Goal: Task Accomplishment & Management: Complete application form

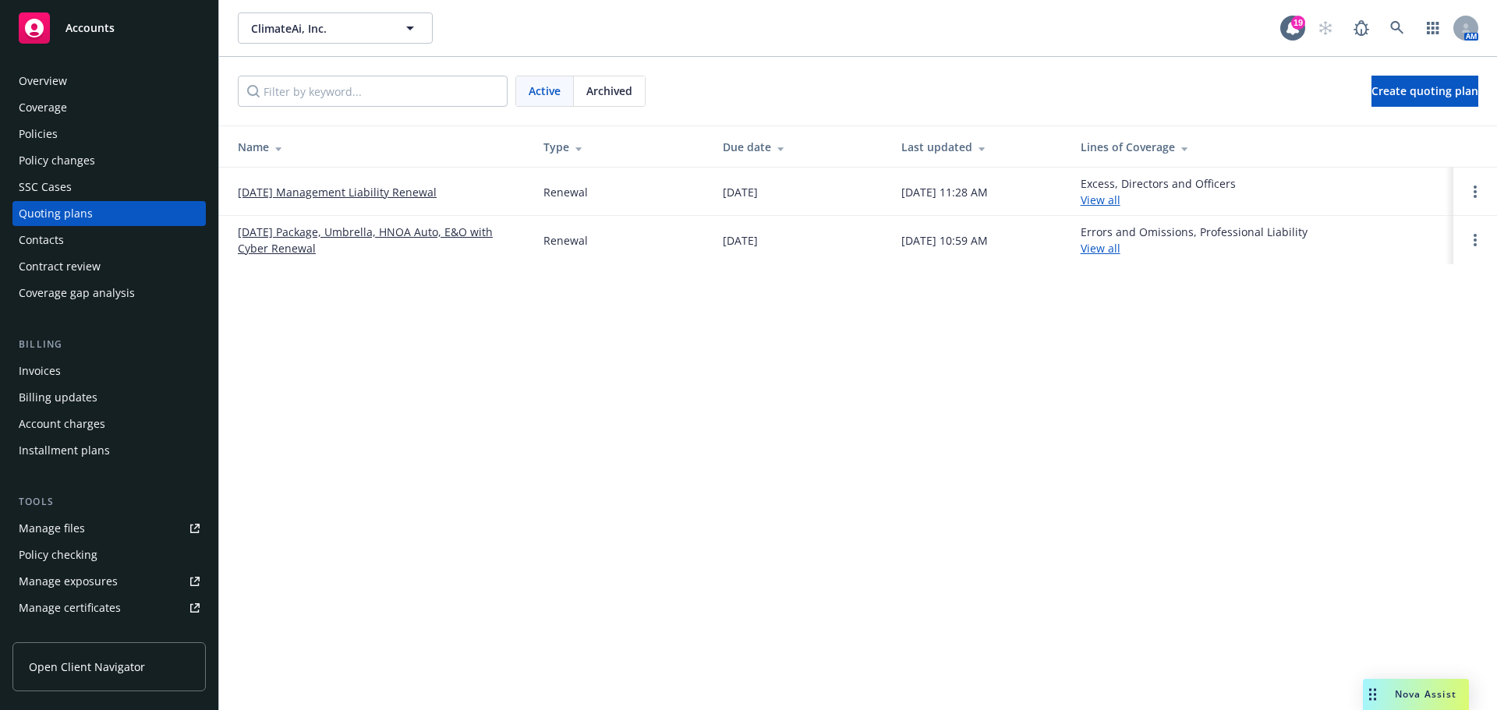
click at [377, 188] on link "[DATE] Management Liability Renewal" at bounding box center [337, 192] width 199 height 16
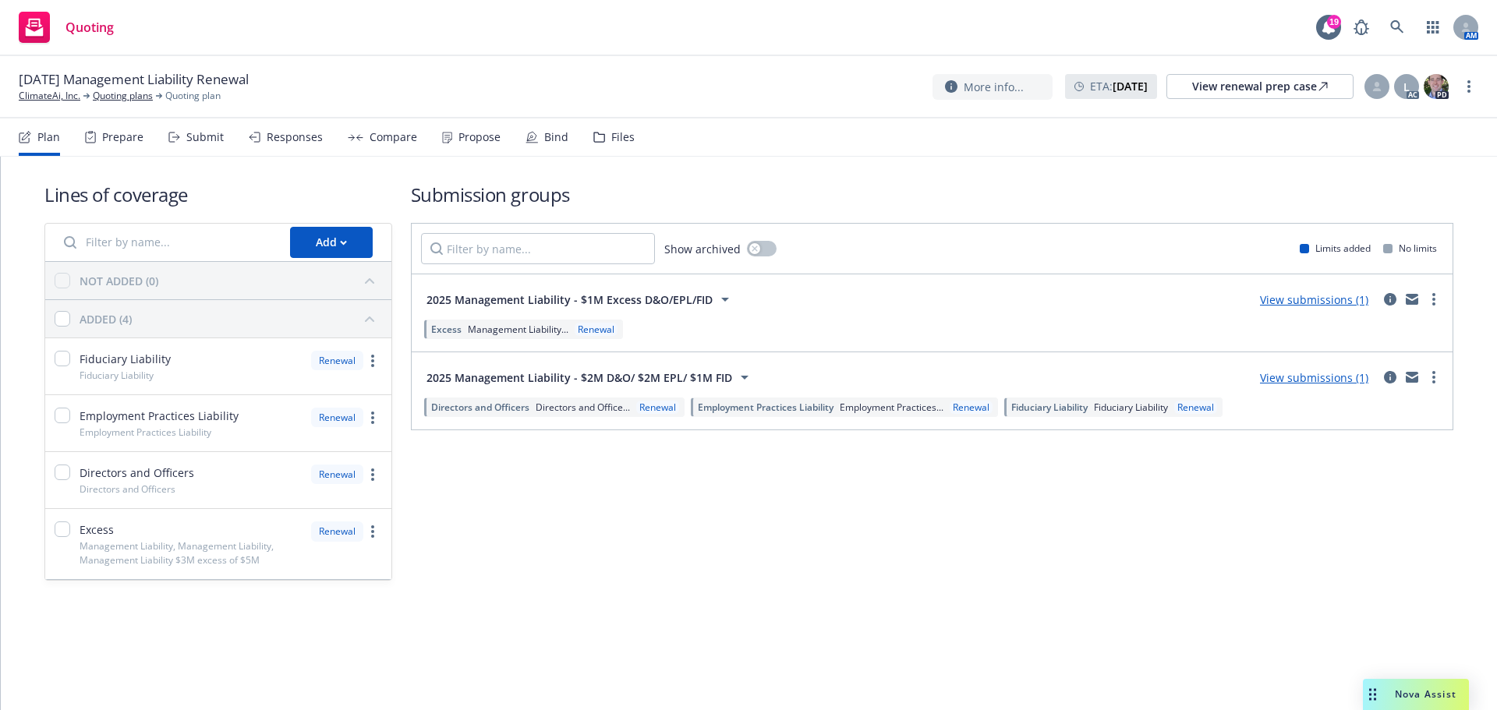
click at [544, 139] on div "Bind" at bounding box center [556, 137] width 24 height 12
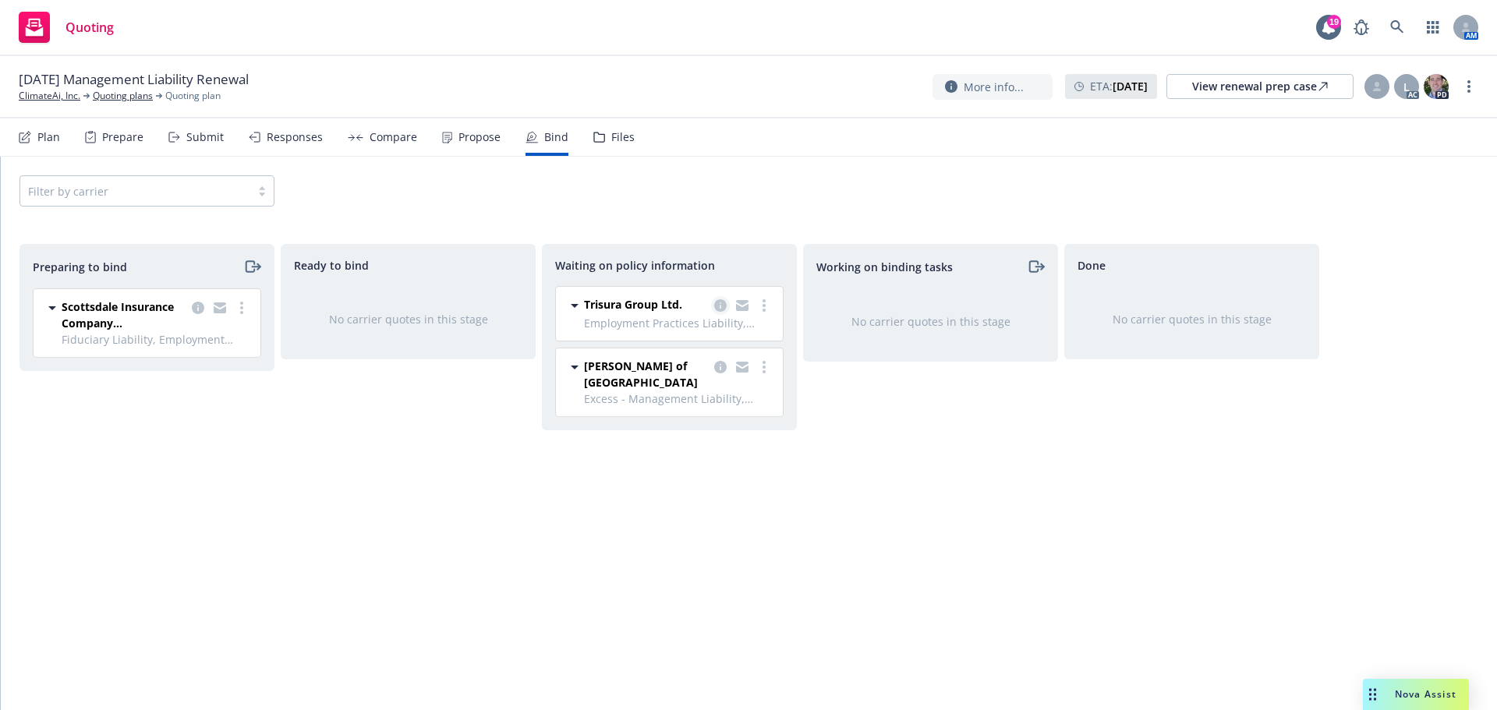
click at [712, 303] on link "copy logging email" at bounding box center [720, 305] width 19 height 19
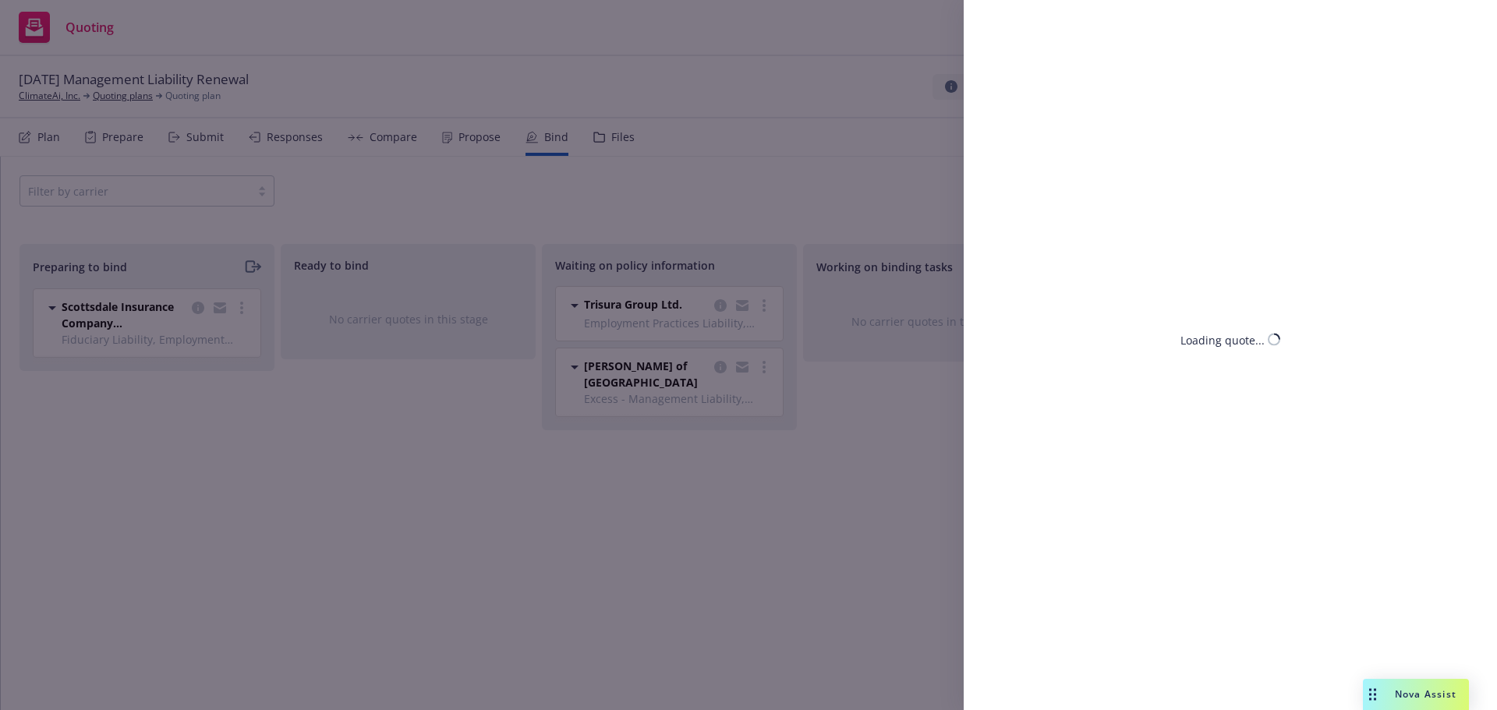
select select "CA"
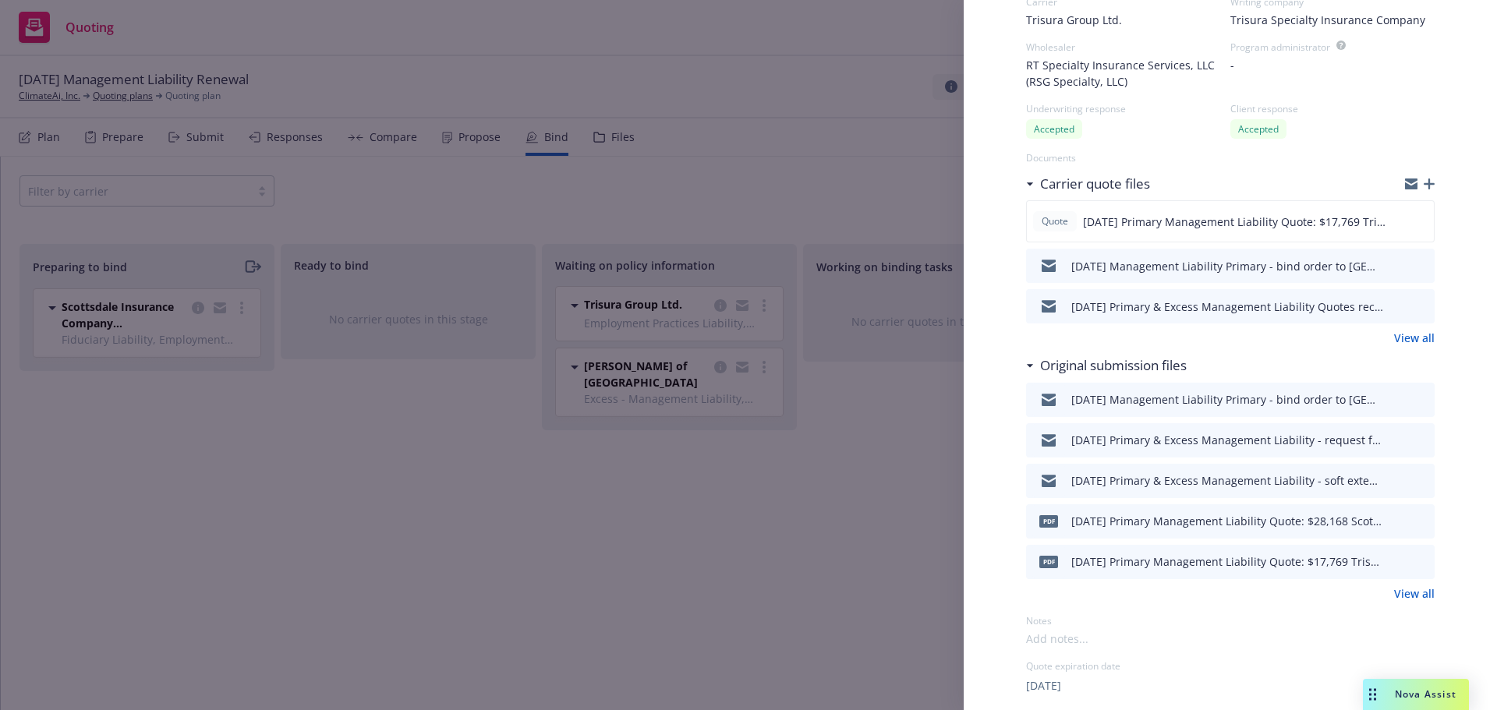
scroll to position [390, 0]
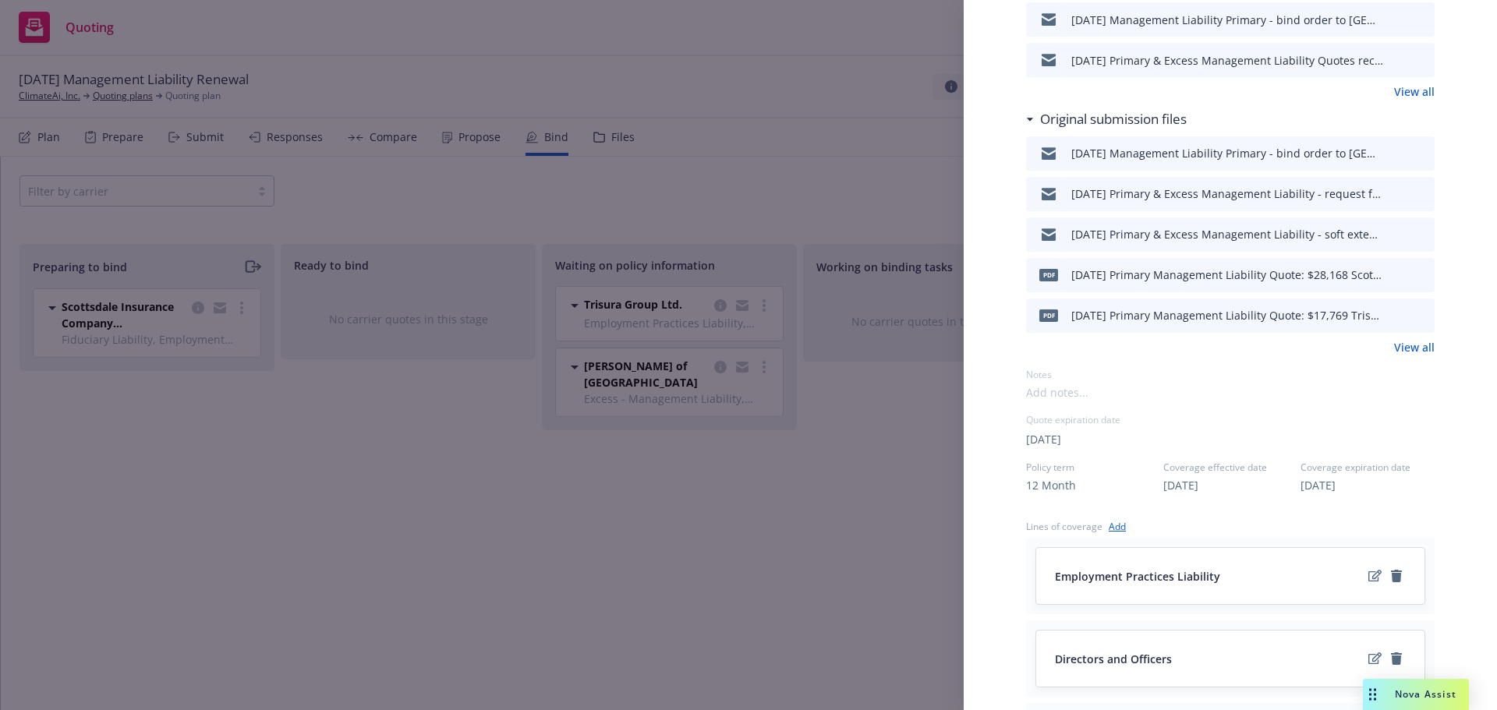
click at [1394, 350] on link "View all" at bounding box center [1414, 347] width 41 height 16
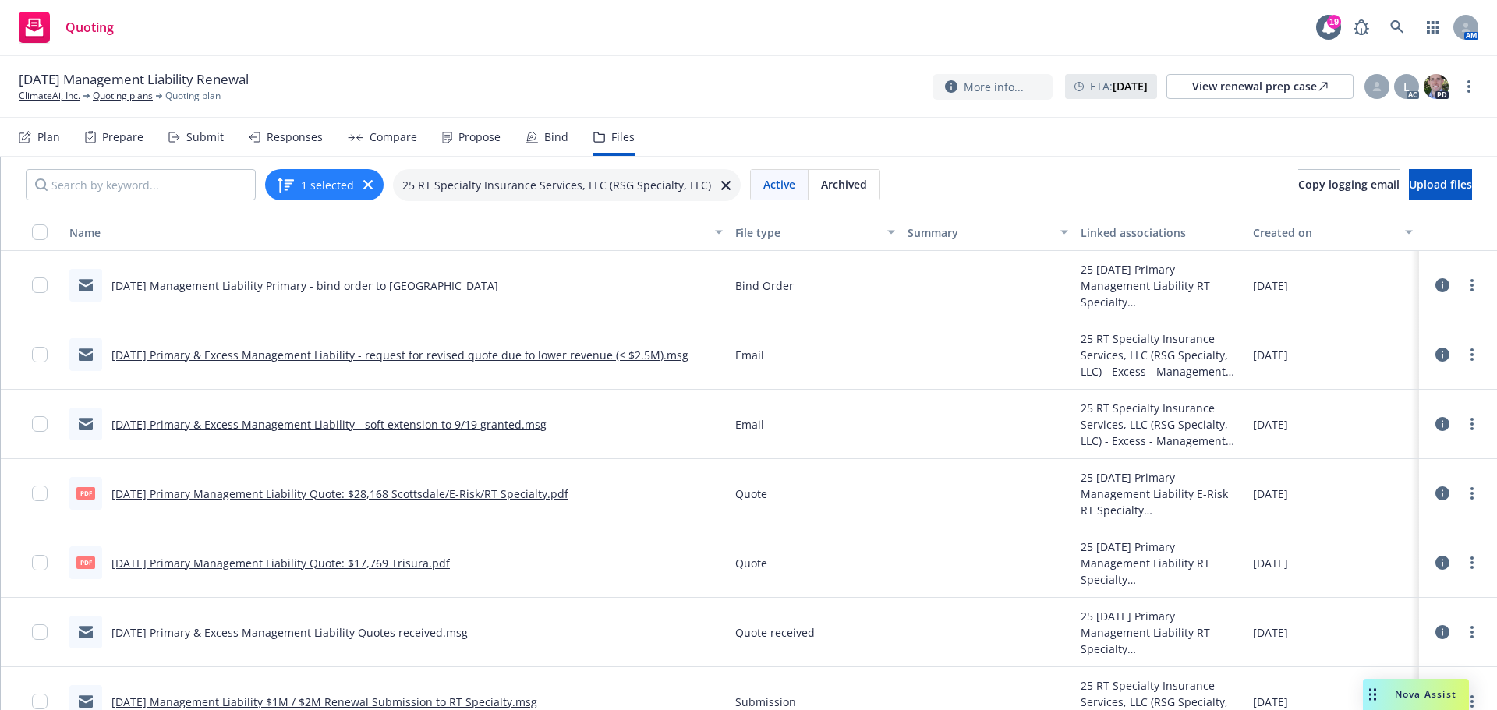
drag, startPoint x: 548, startPoint y: 136, endPoint x: 544, endPoint y: 145, distance: 9.4
click at [548, 138] on div "Bind" at bounding box center [556, 137] width 24 height 12
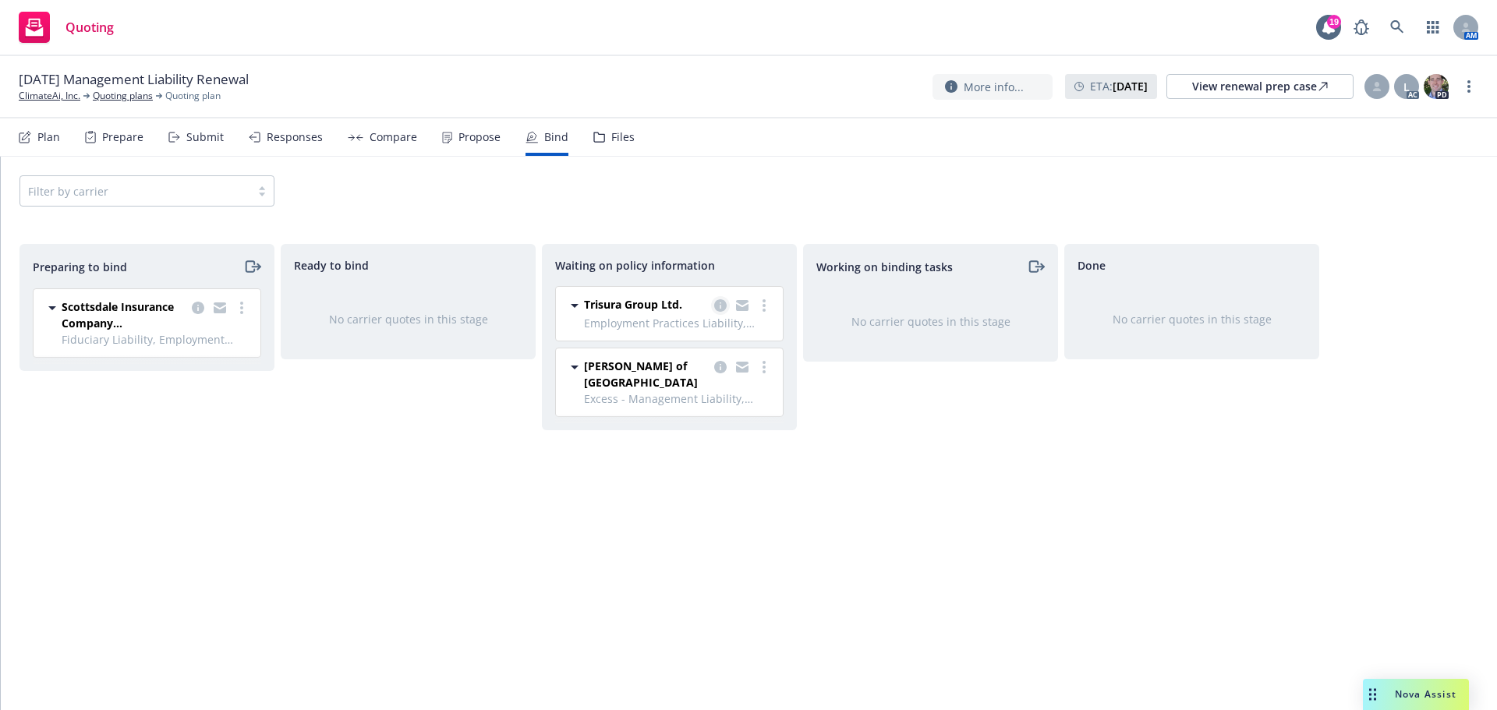
click at [720, 308] on icon "copy logging email" at bounding box center [720, 305] width 12 height 12
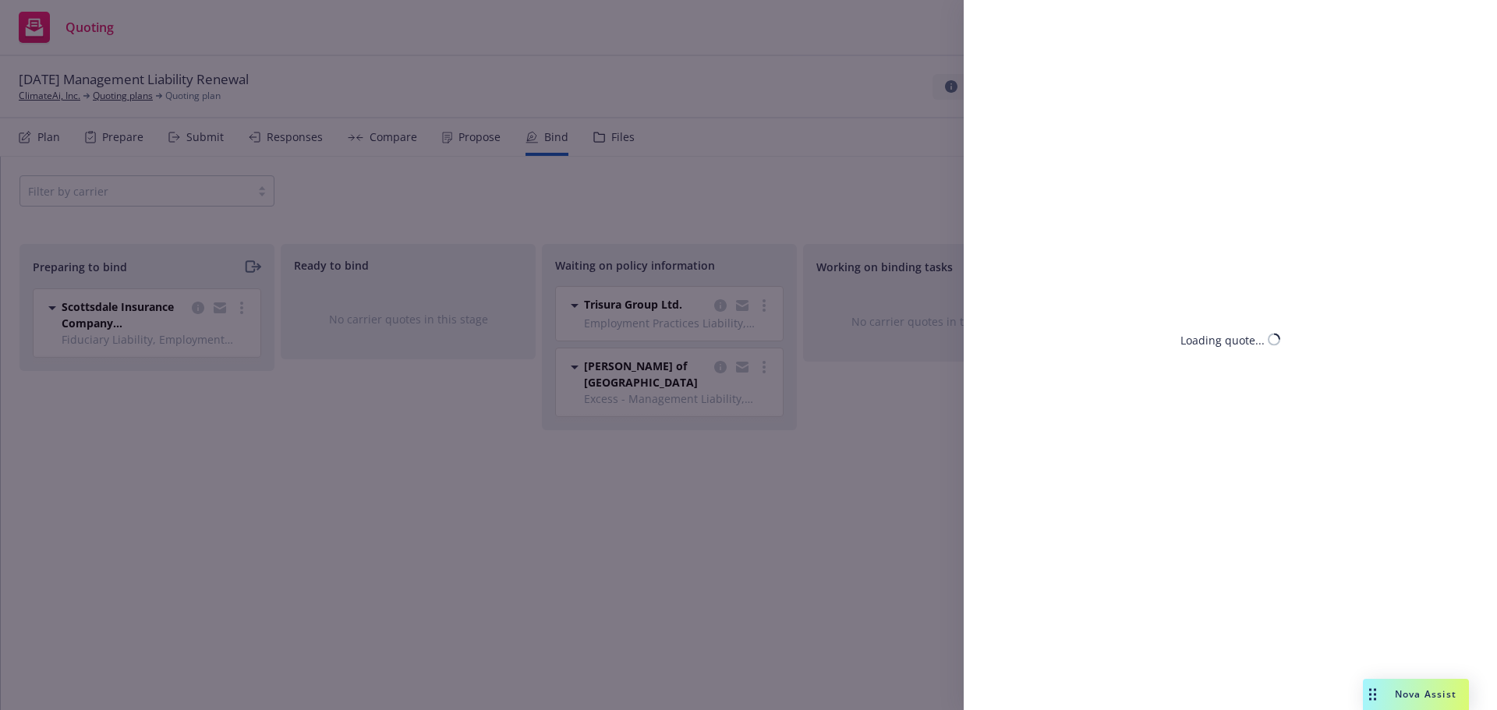
select select "CA"
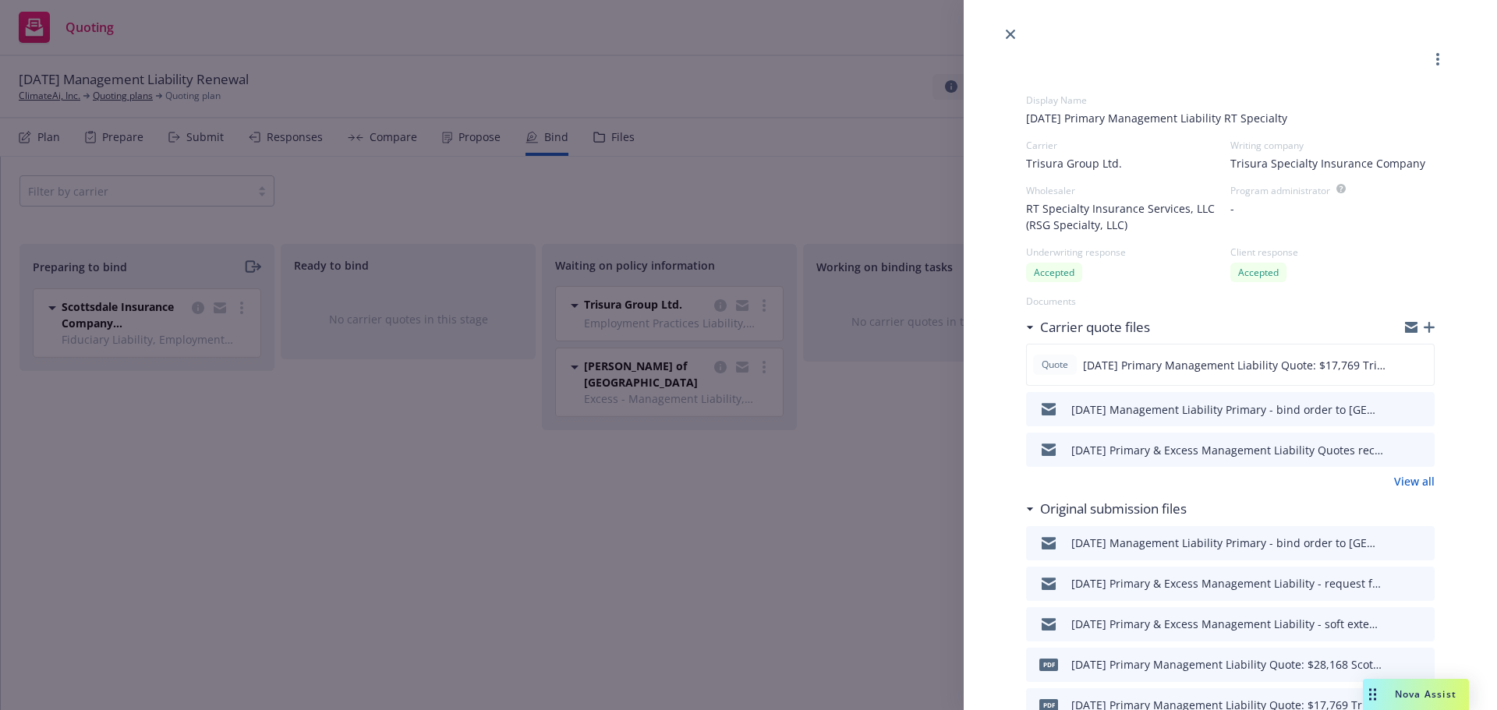
click at [1415, 321] on div at bounding box center [1420, 327] width 30 height 12
click at [1424, 327] on icon "button" at bounding box center [1429, 327] width 11 height 11
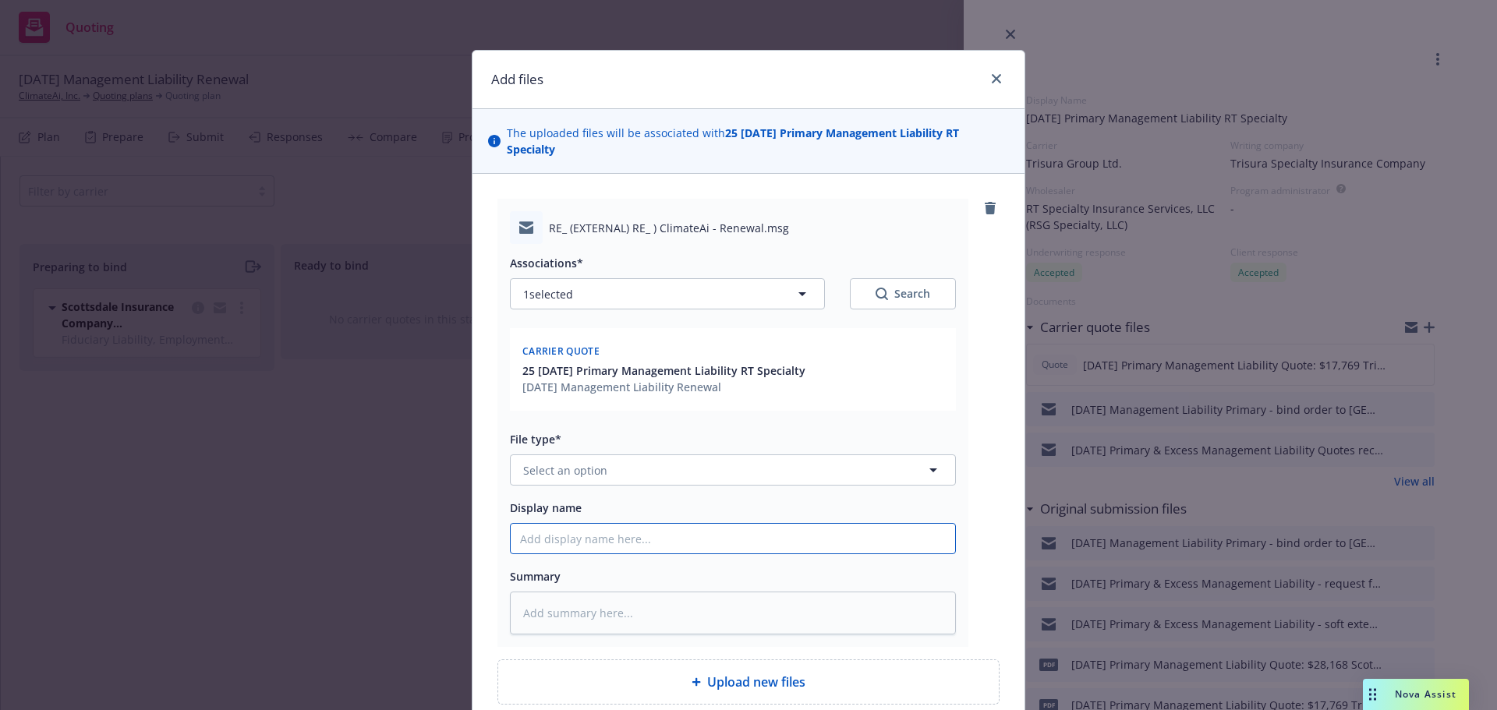
click at [567, 538] on input "Display name" at bounding box center [733, 539] width 444 height 30
type textarea "x"
type input "9"
type textarea "x"
type input "9/"
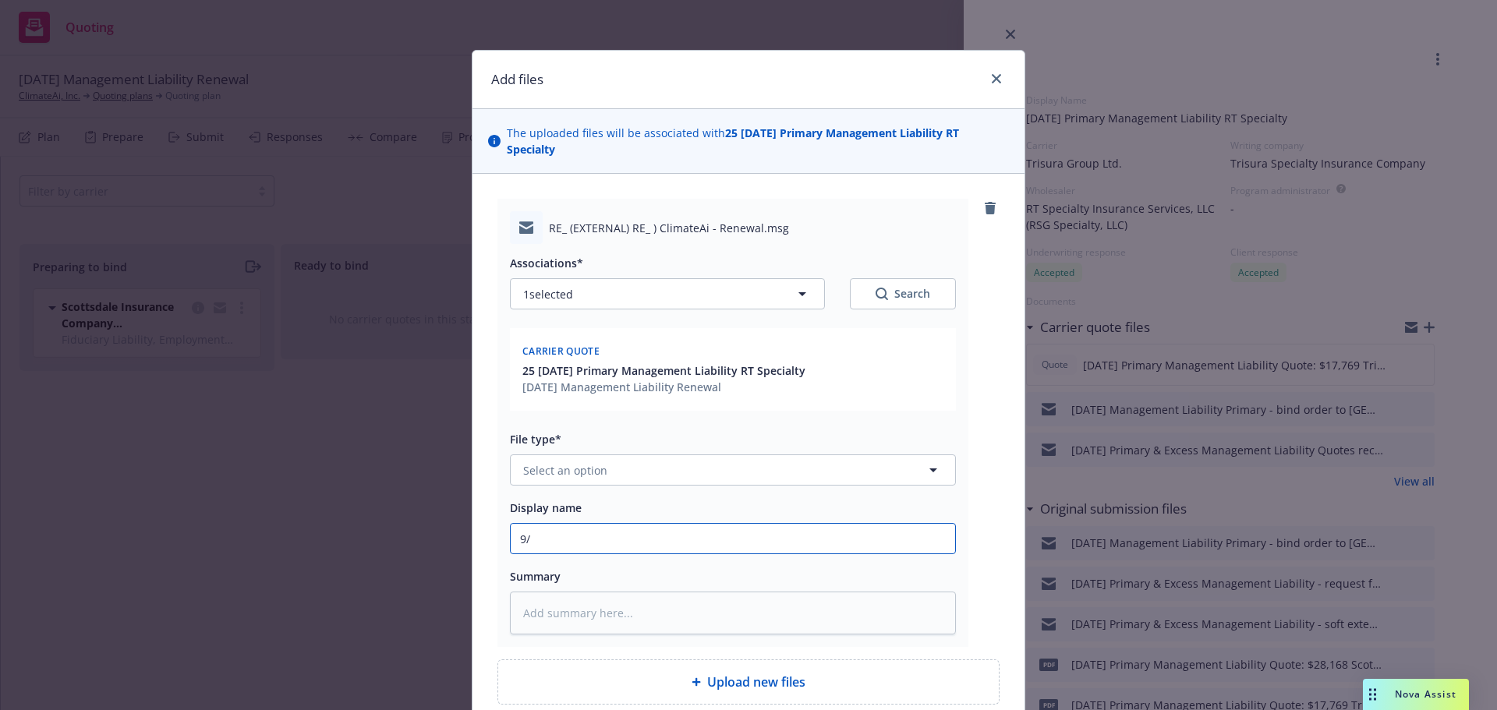
type textarea "x"
type input "9/1"
type textarea "x"
type input "9/13"
type textarea "x"
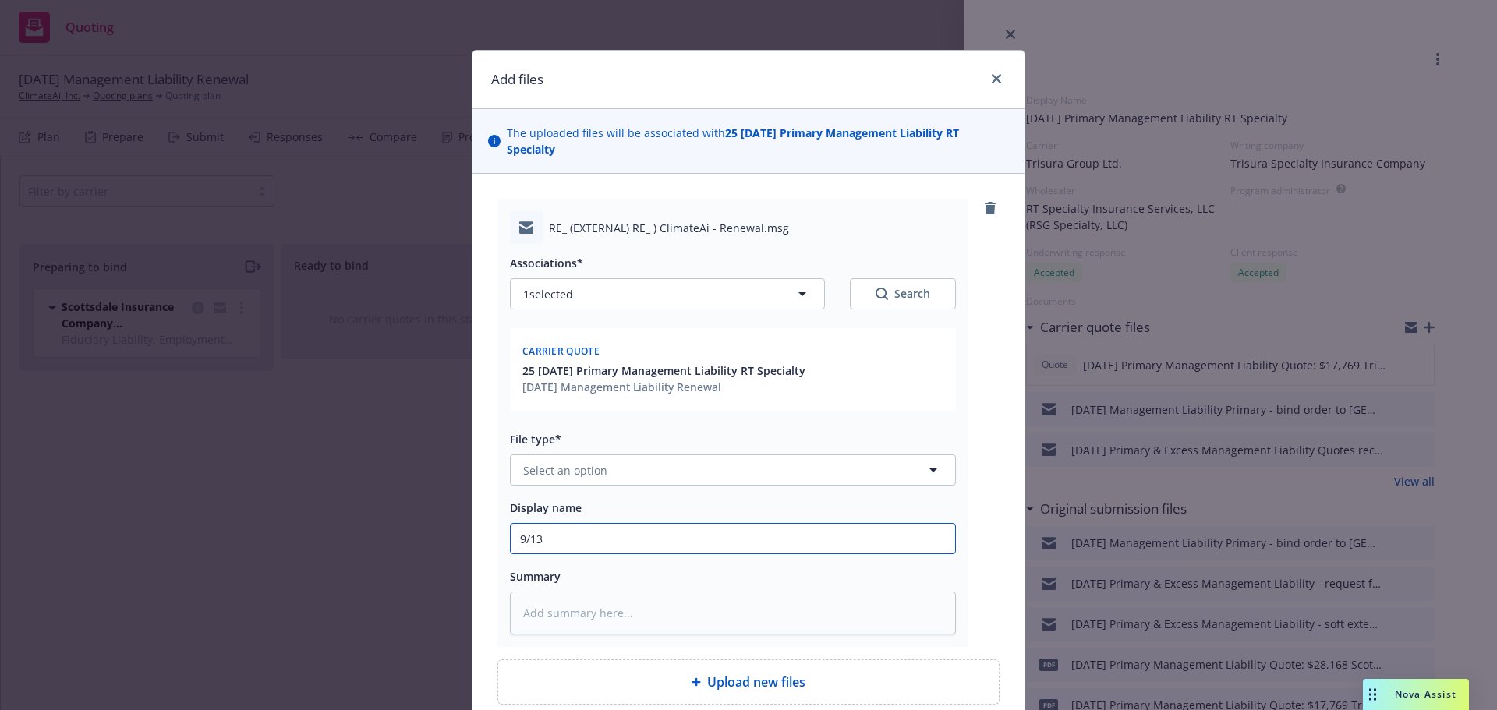
type input "9/13/"
type textarea "x"
type input "9/13/2"
type textarea "x"
type input "9/13/20"
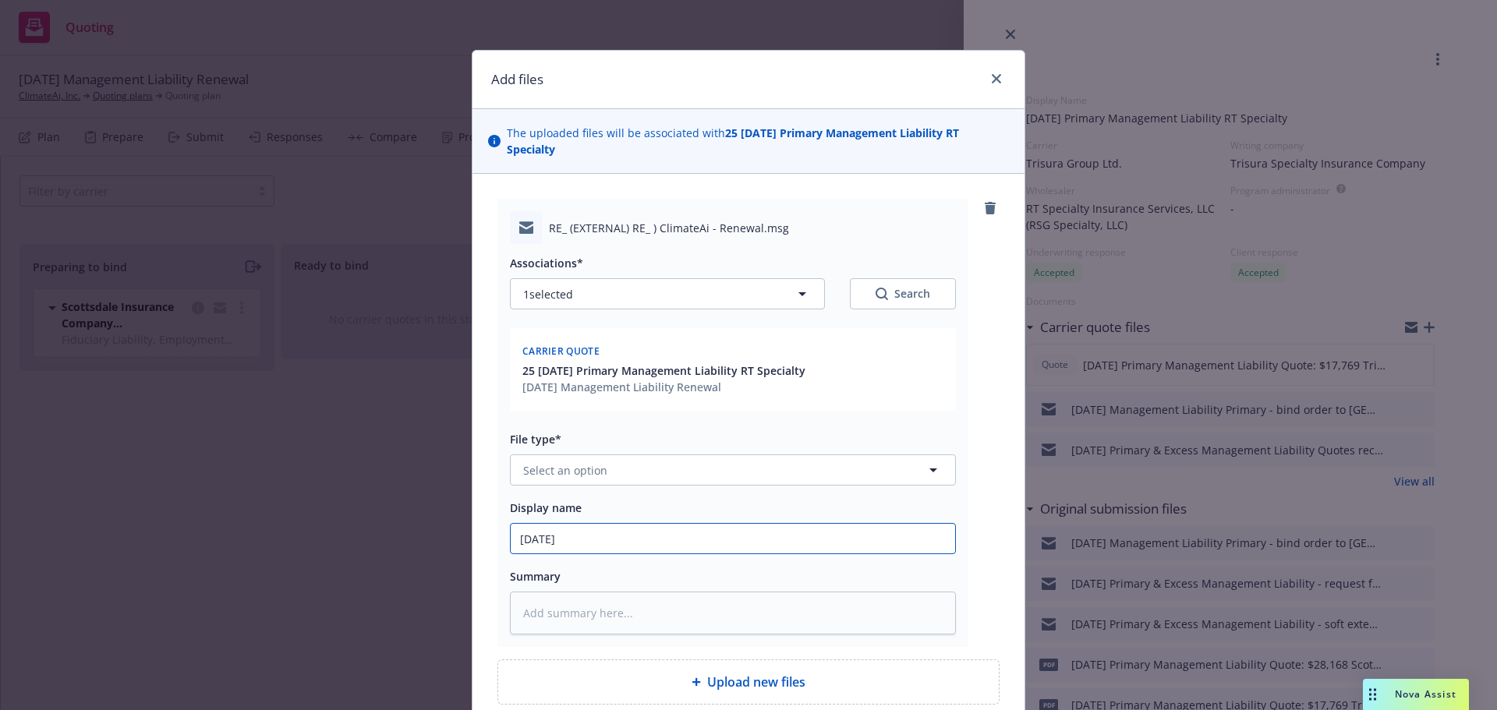
type textarea "x"
type input "9/13/202"
type textarea "x"
type input "9/13/2025"
type textarea "x"
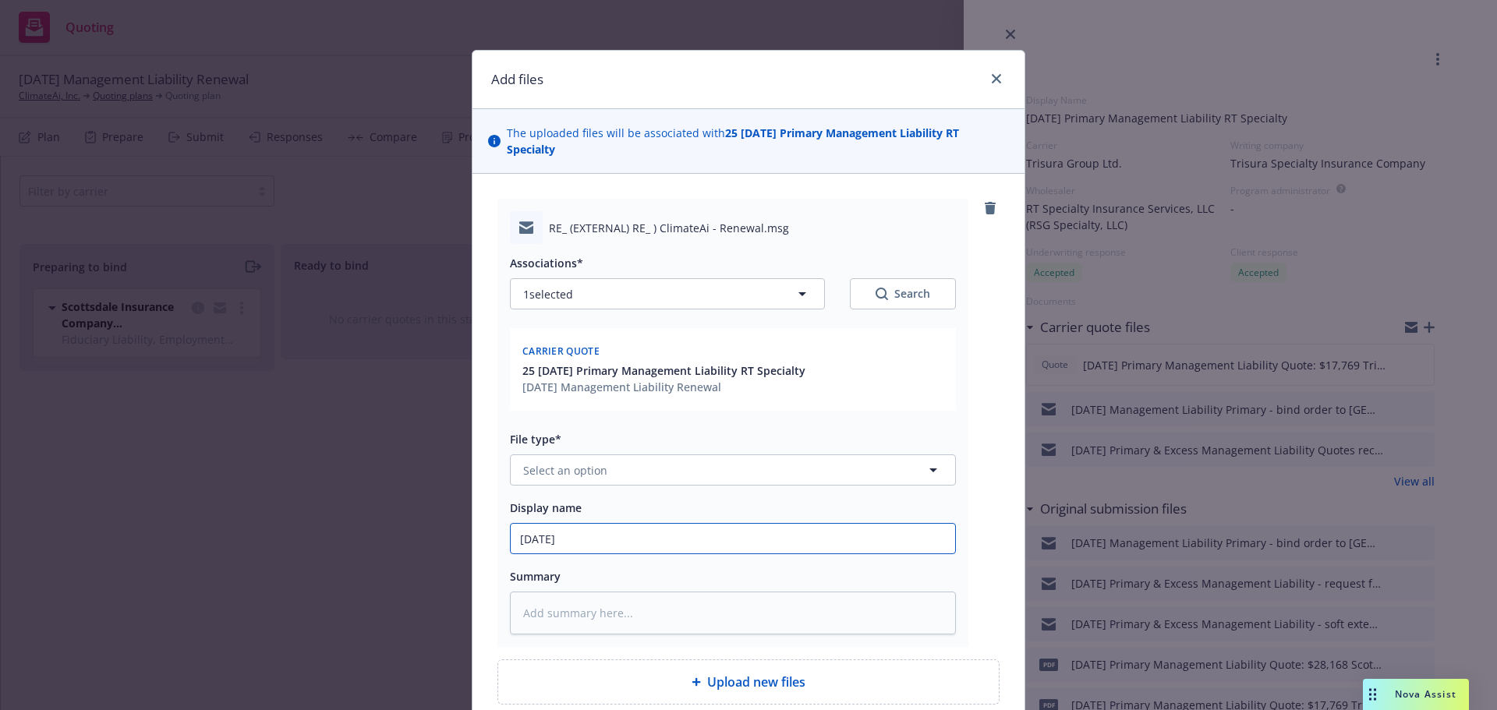
type input "9/13/2025"
type textarea "x"
type input "9/13/2025 M"
type textarea "x"
type input "9/13/2025 Ma"
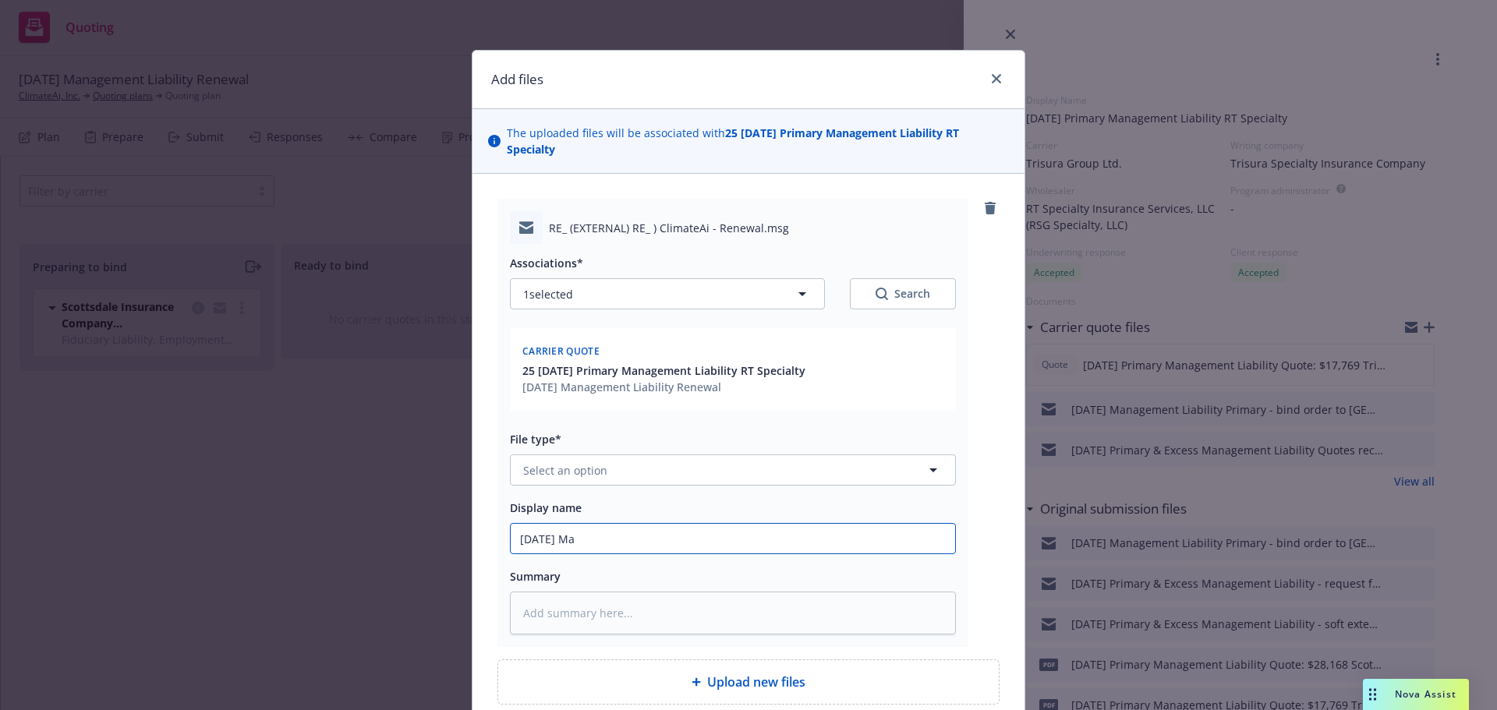
type textarea "x"
type input "9/13/2025 Man"
type textarea "x"
type input "9/13/2025 Mana"
type textarea "x"
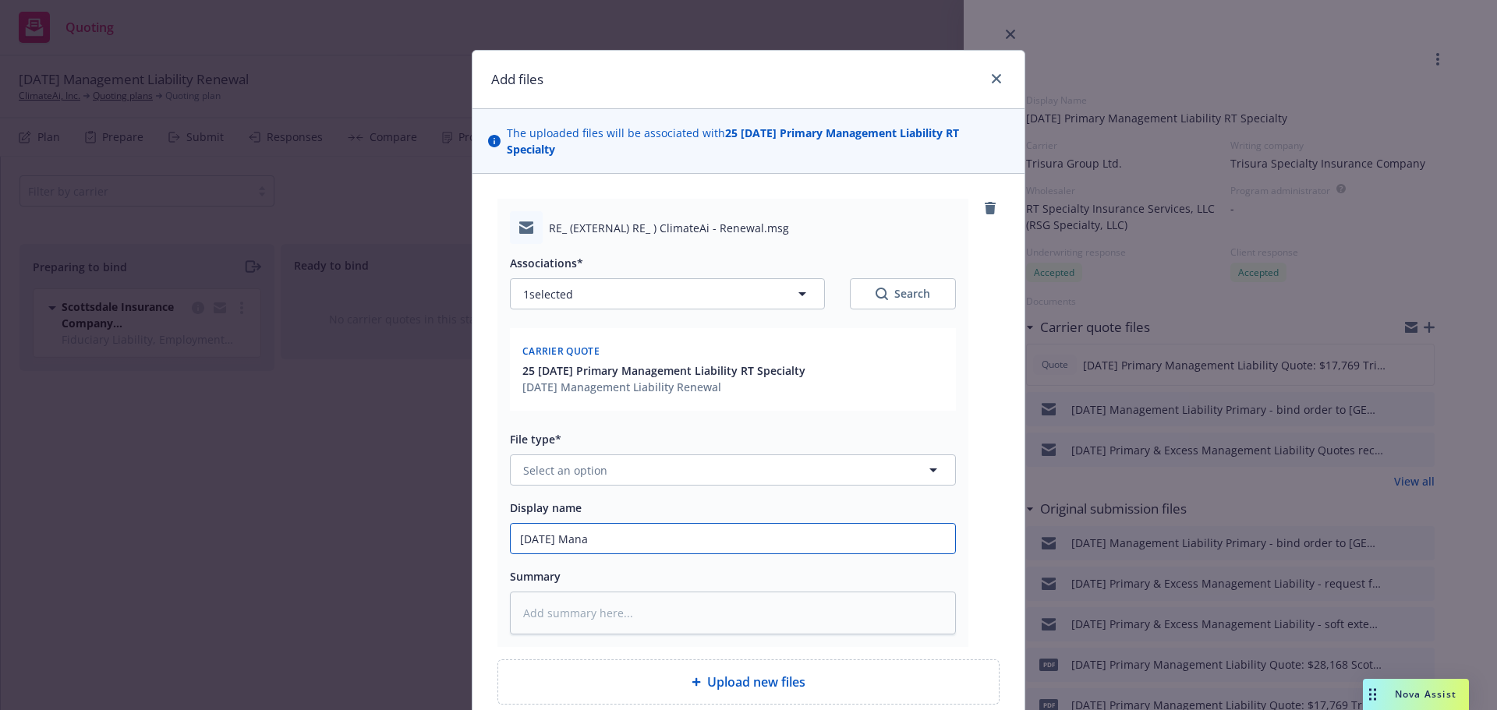
type input "9/13/2025 Manag"
type textarea "x"
type input "9/13/2025 Manage"
type textarea "x"
type input "9/13/2025 Managem"
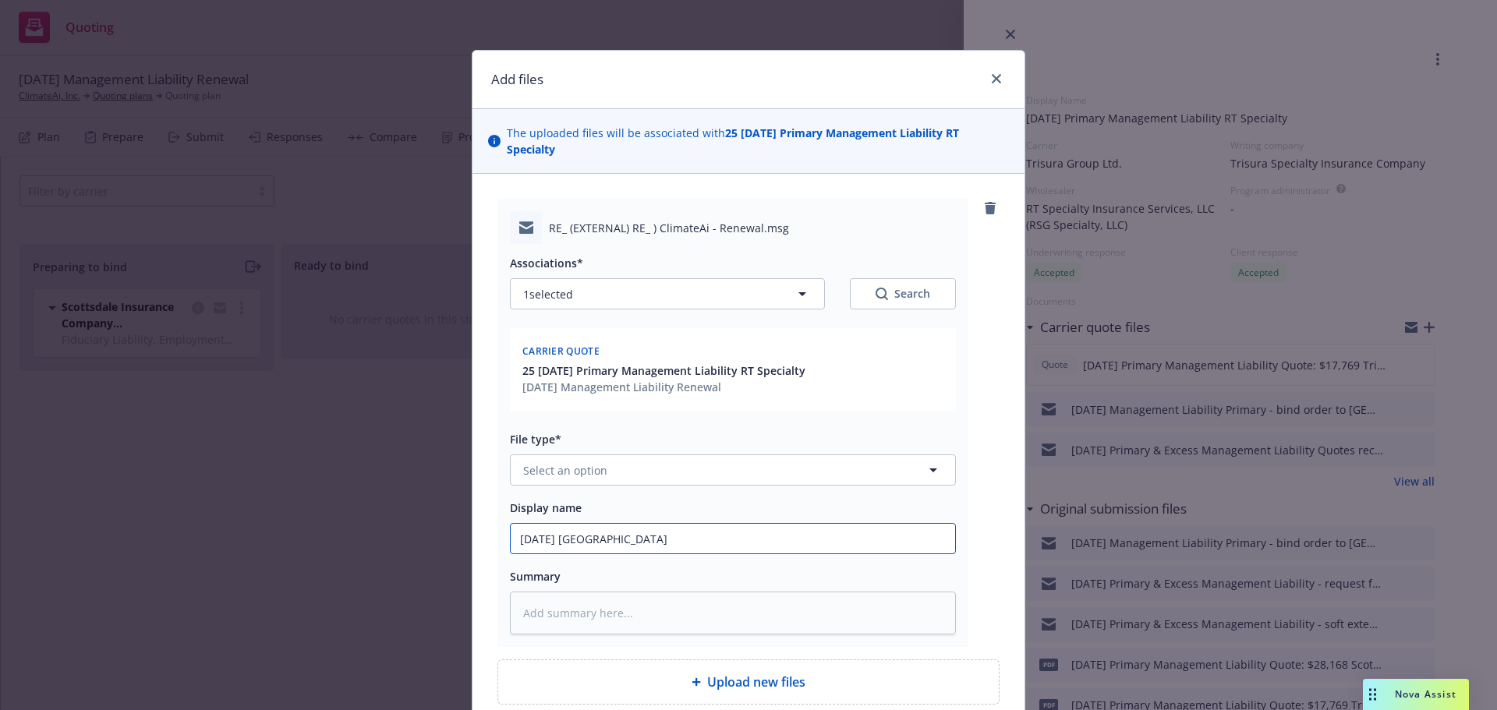
type textarea "x"
type input "9/13/2025 Manageme"
type textarea "x"
type input "9/13/2025 Management"
type textarea "x"
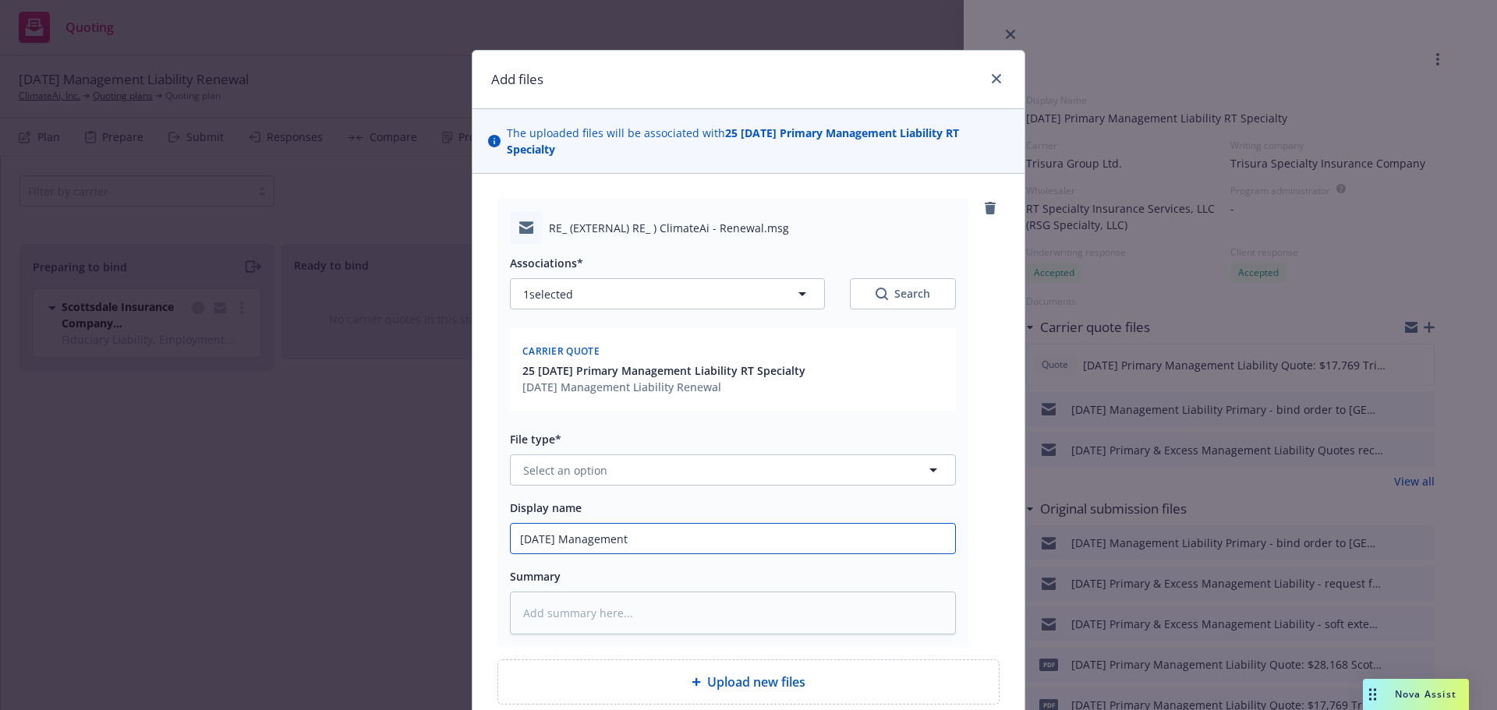
type input "9/13/2025 Management"
type textarea "x"
type input "9/13/2025 Management L"
type textarea "x"
type input "9/13/2025 Management Li"
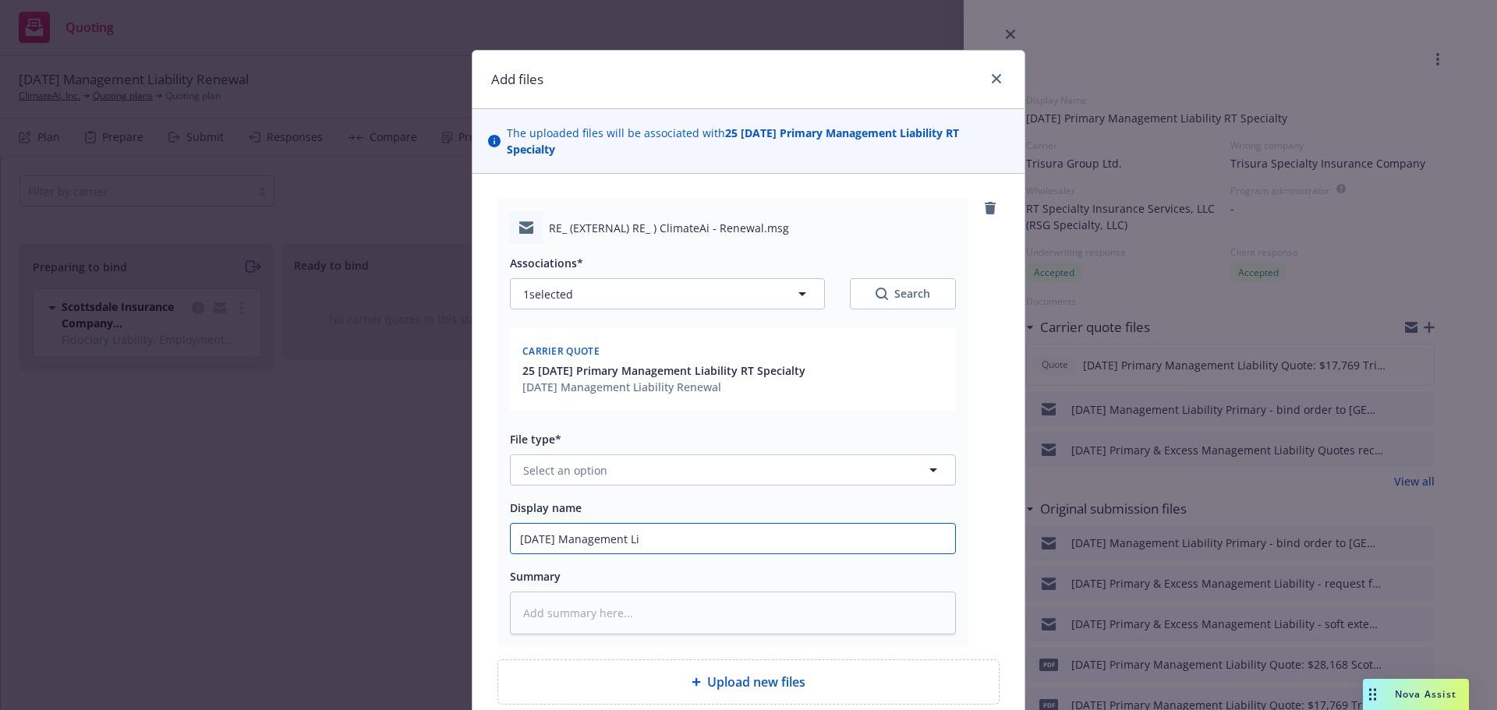
type textarea "x"
type input "9/13/2025 Management Lia"
type textarea "x"
type input "9/13/2025 Management Liab"
type textarea "x"
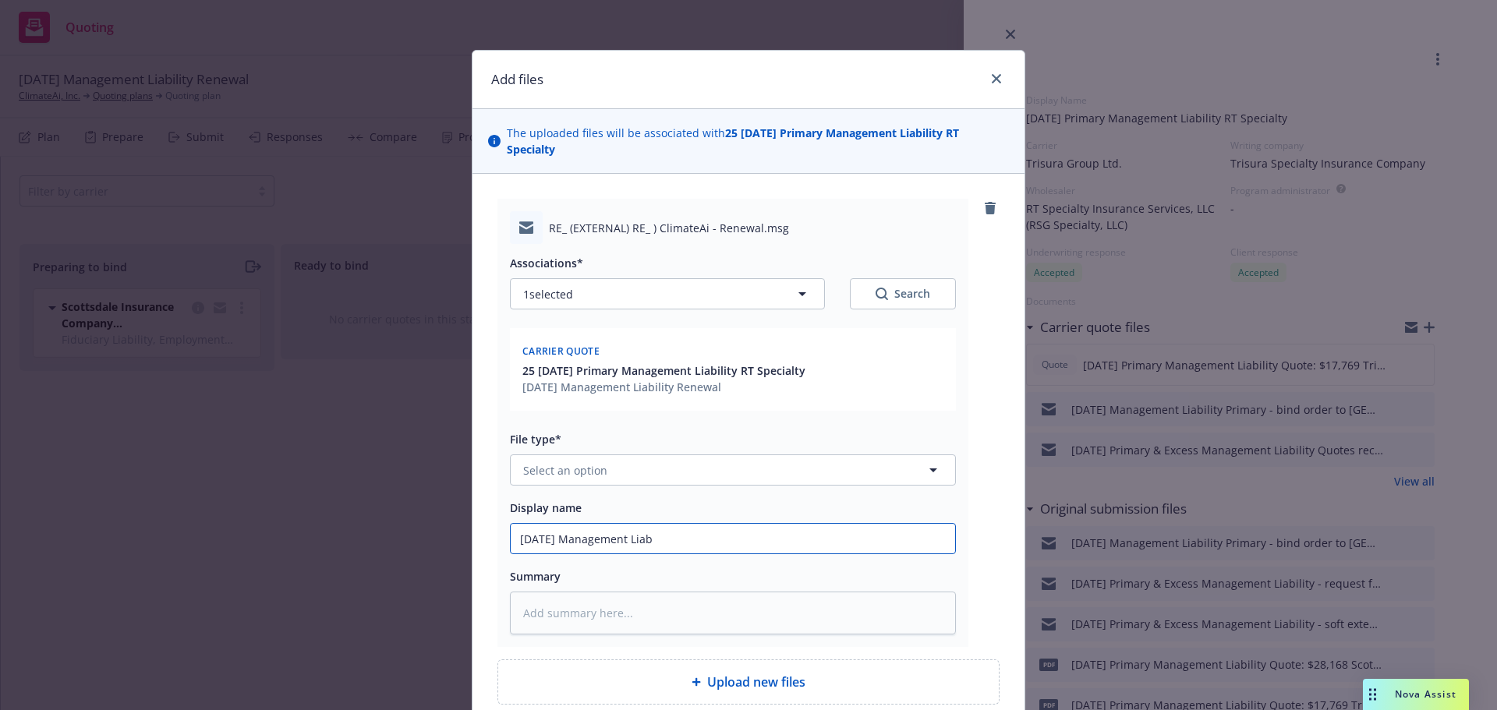
type input "9/13/2025 Management Liabi"
type textarea "x"
type input "9/13/2025 Management Liabil"
type textarea "x"
type input "9/13/2025 Management Liabili"
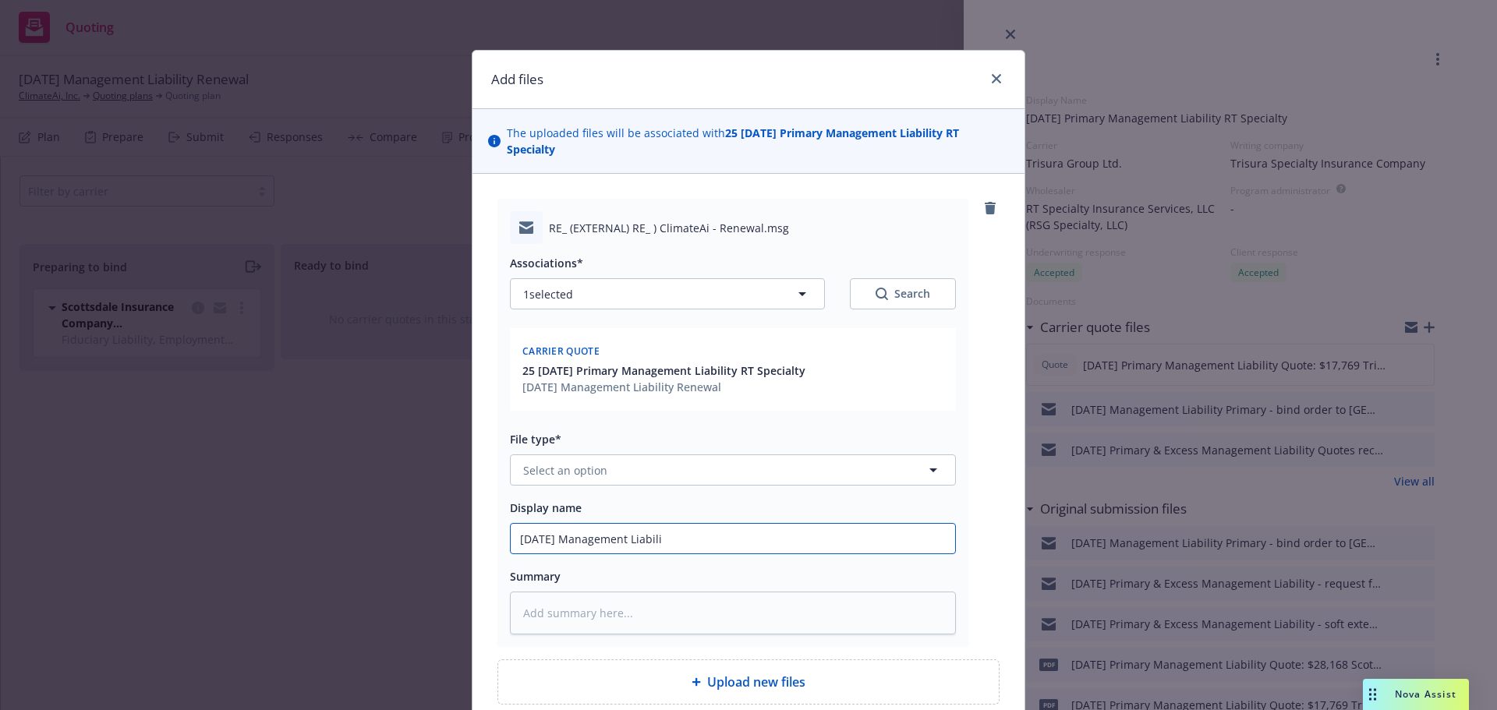
type textarea "x"
type input "9/13/2025 Management Liabilit"
type textarea "x"
type input "9/13/2025 Management Liability"
type textarea "x"
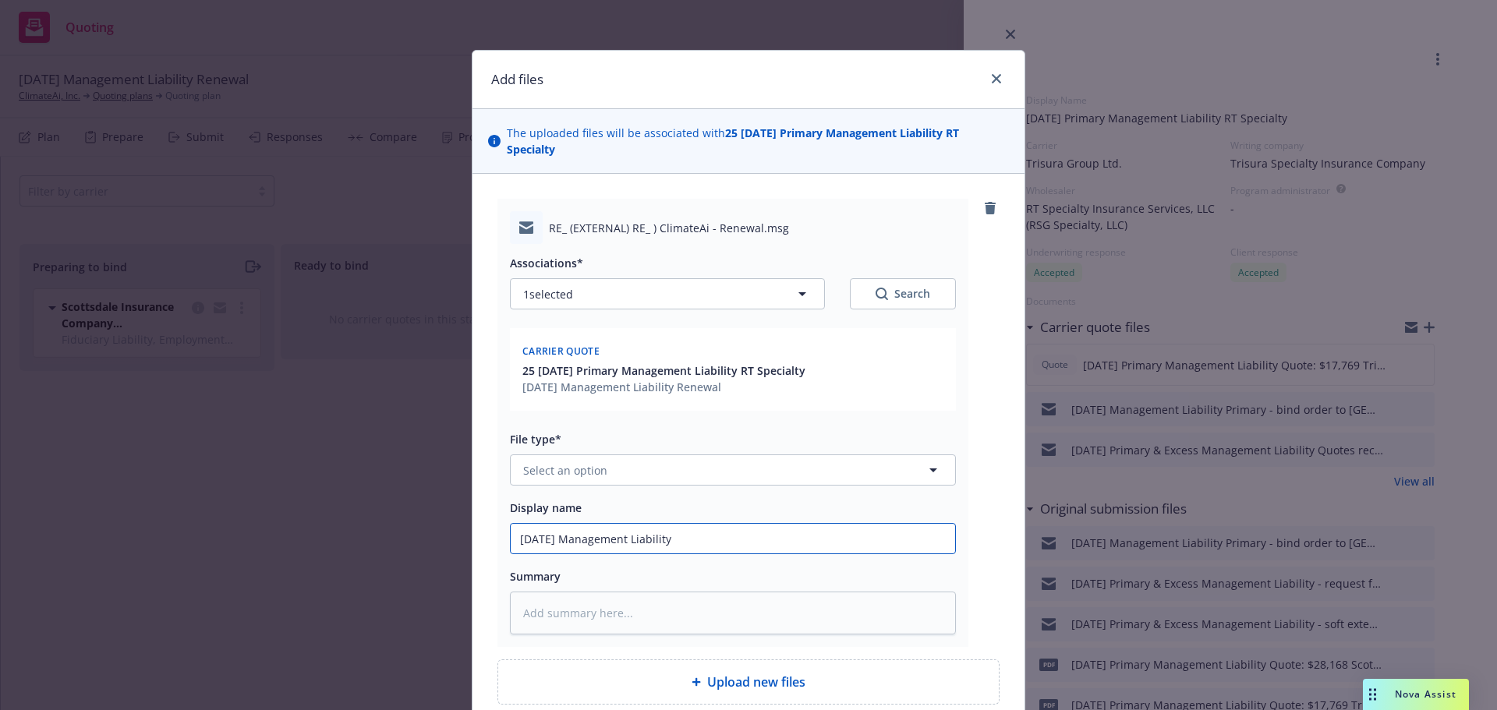
type input "9/13/2025 Management Liability"
type textarea "x"
type input "9/13/2025 Management Liability c"
type textarea "x"
type input "9/13/2025 Management Liability co"
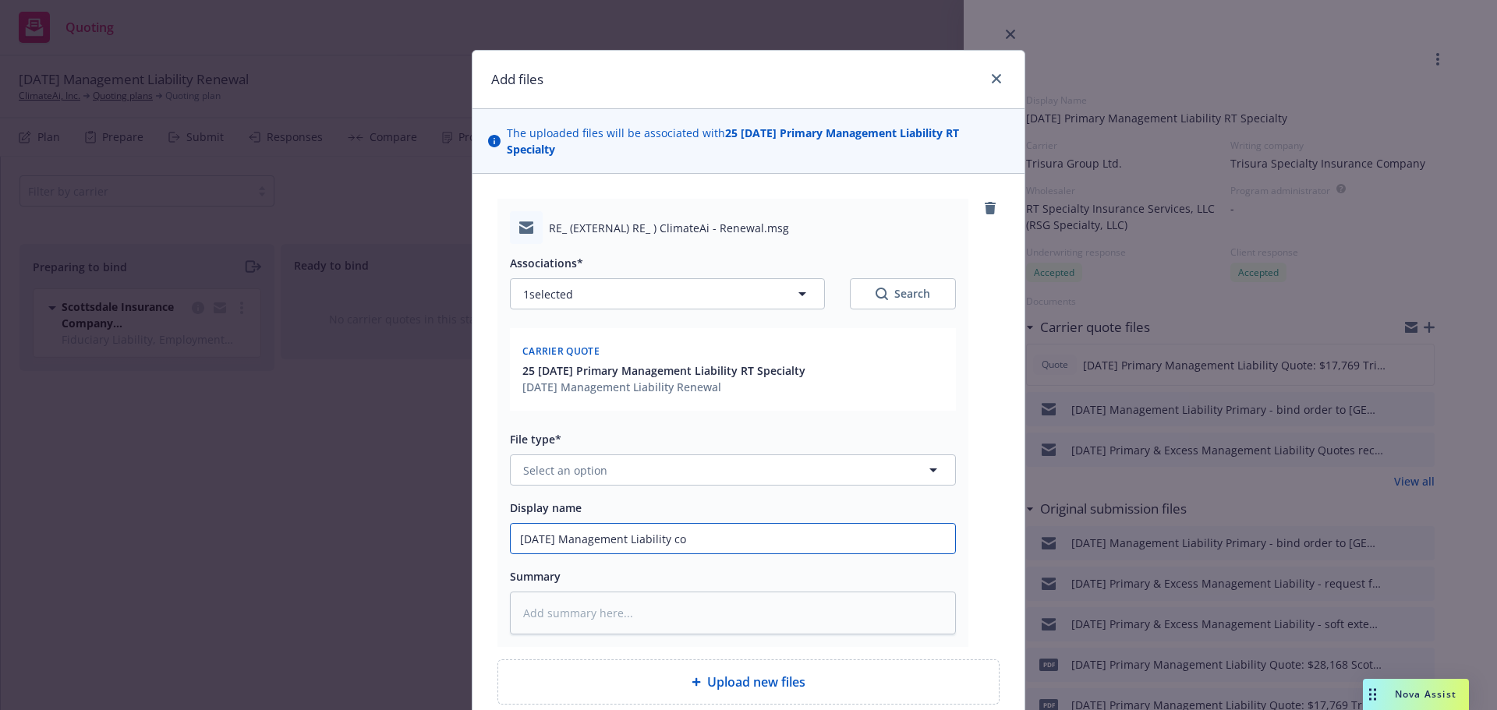
type textarea "x"
type input "9/13/2025 Management Liability con"
type textarea "x"
type input "9/13/2025 Management Liability conf"
type textarea "x"
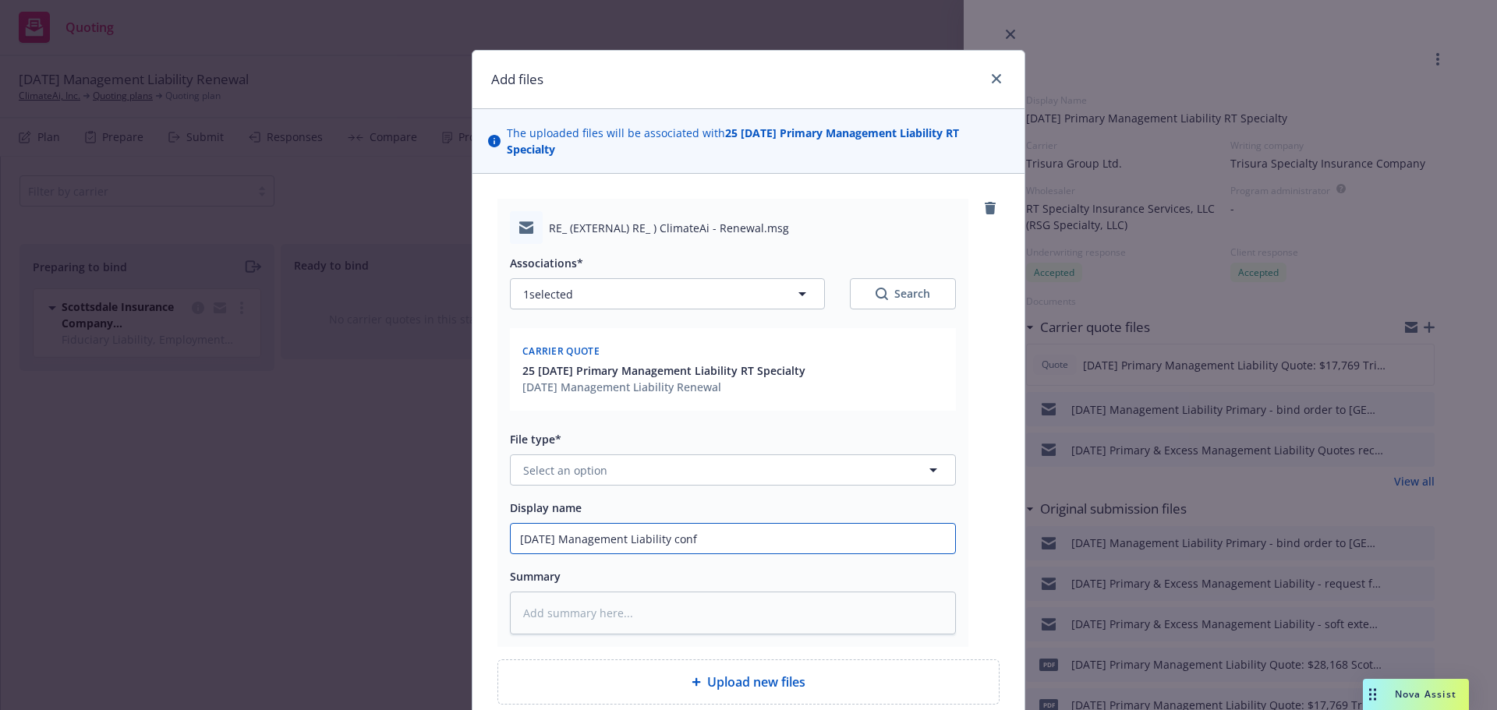
type input "9/13/2025 Management Liability confi"
type textarea "x"
type input "9/13/2025 Management Liability confir"
type textarea "x"
type input "9/13/2025 Management Liability confirm"
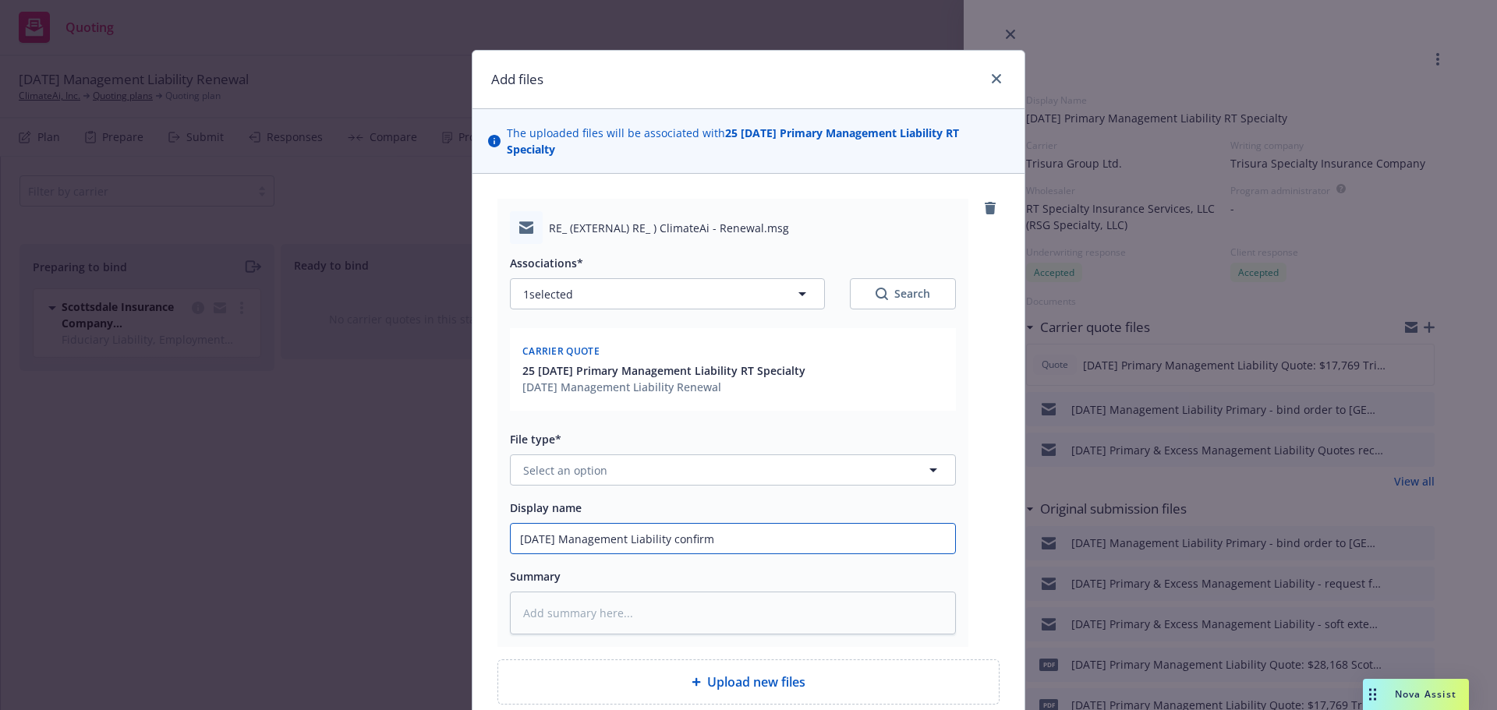
type textarea "x"
type input "9/13/2025 Management Liability confirma"
type textarea "x"
type input "9/13/2025 Management Liability confirmat"
type textarea "x"
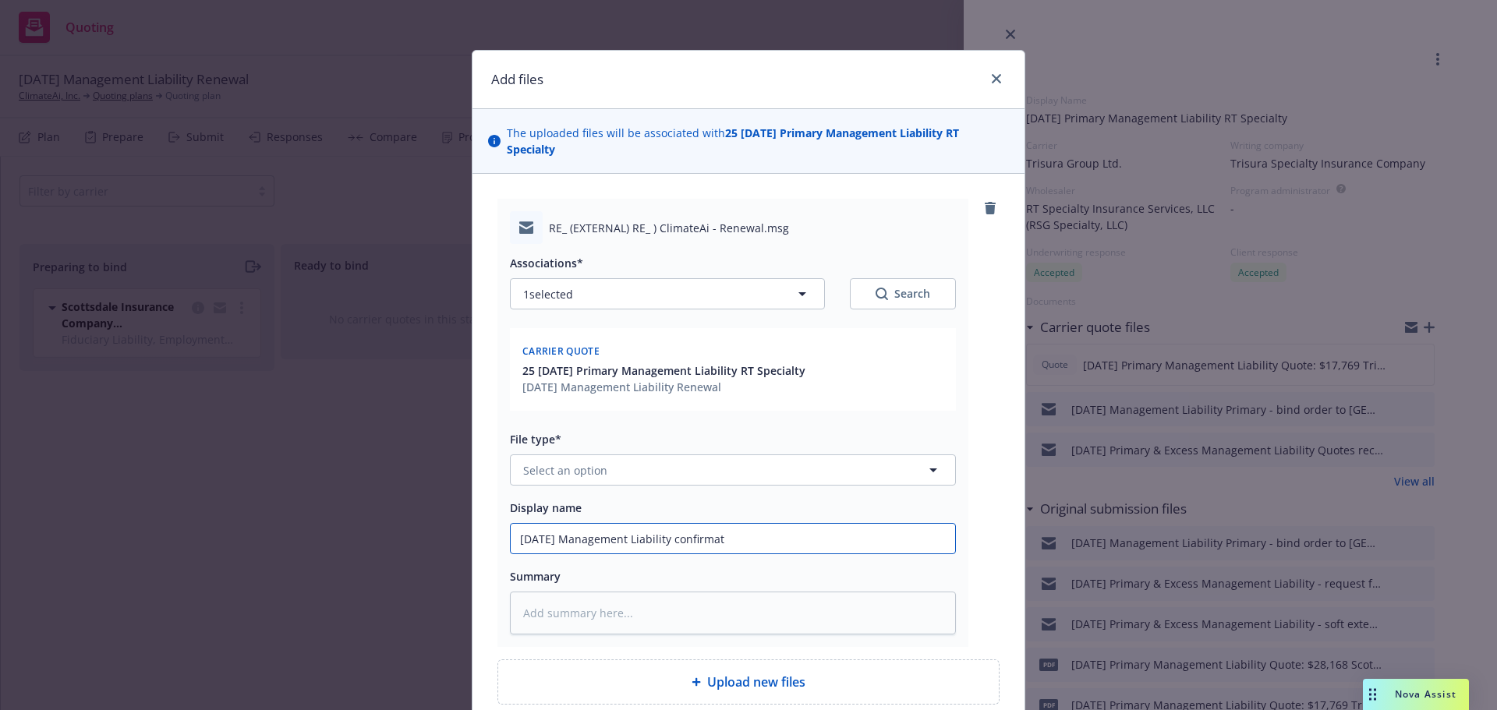
type input "9/13/2025 Management Liability confirmati"
type textarea "x"
type input "9/13/2025 Management Liability confirmatio"
type textarea "x"
type input "9/13/2025 Management Liability confirmation"
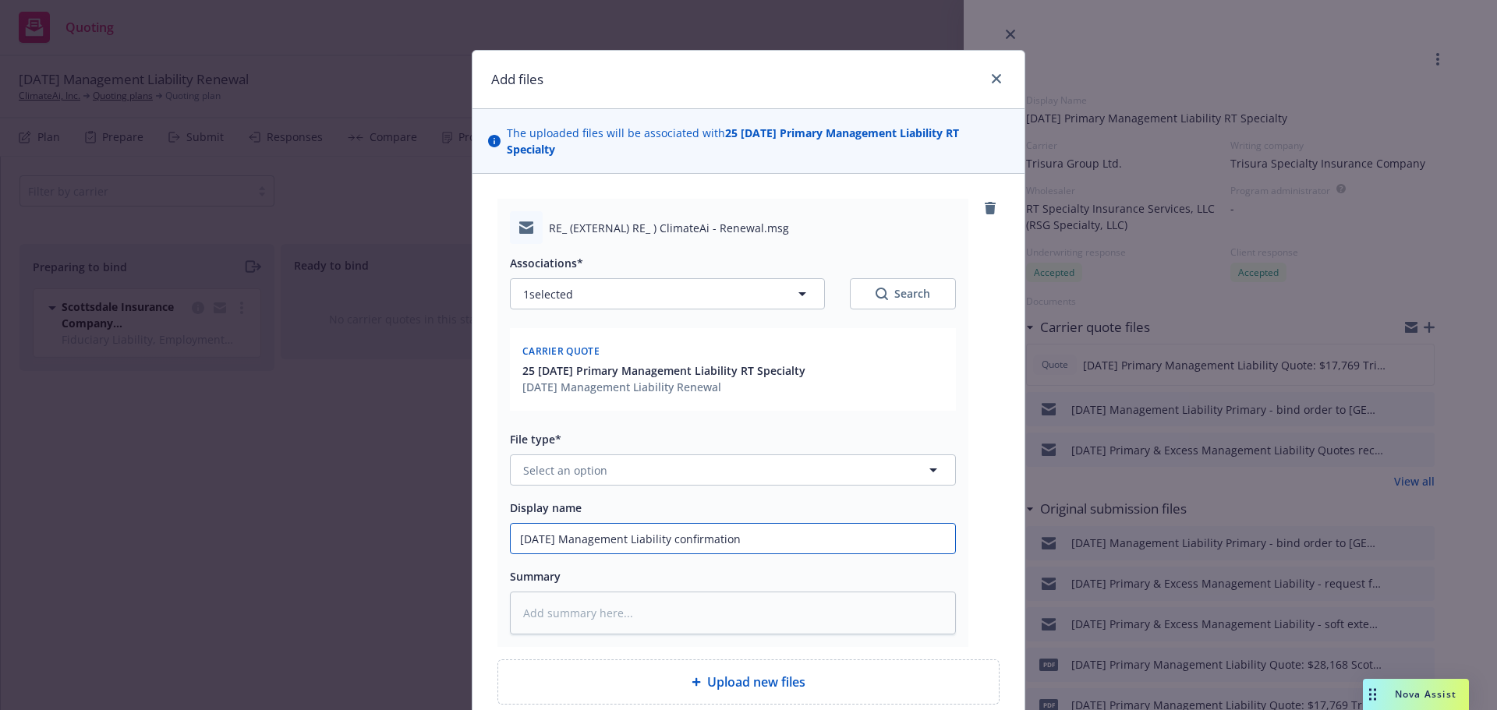
type textarea "x"
type input "9/13/2025 Management Liability confirmation"
type textarea "x"
type input "9/13/2025 Management Liability confirmation o"
type textarea "x"
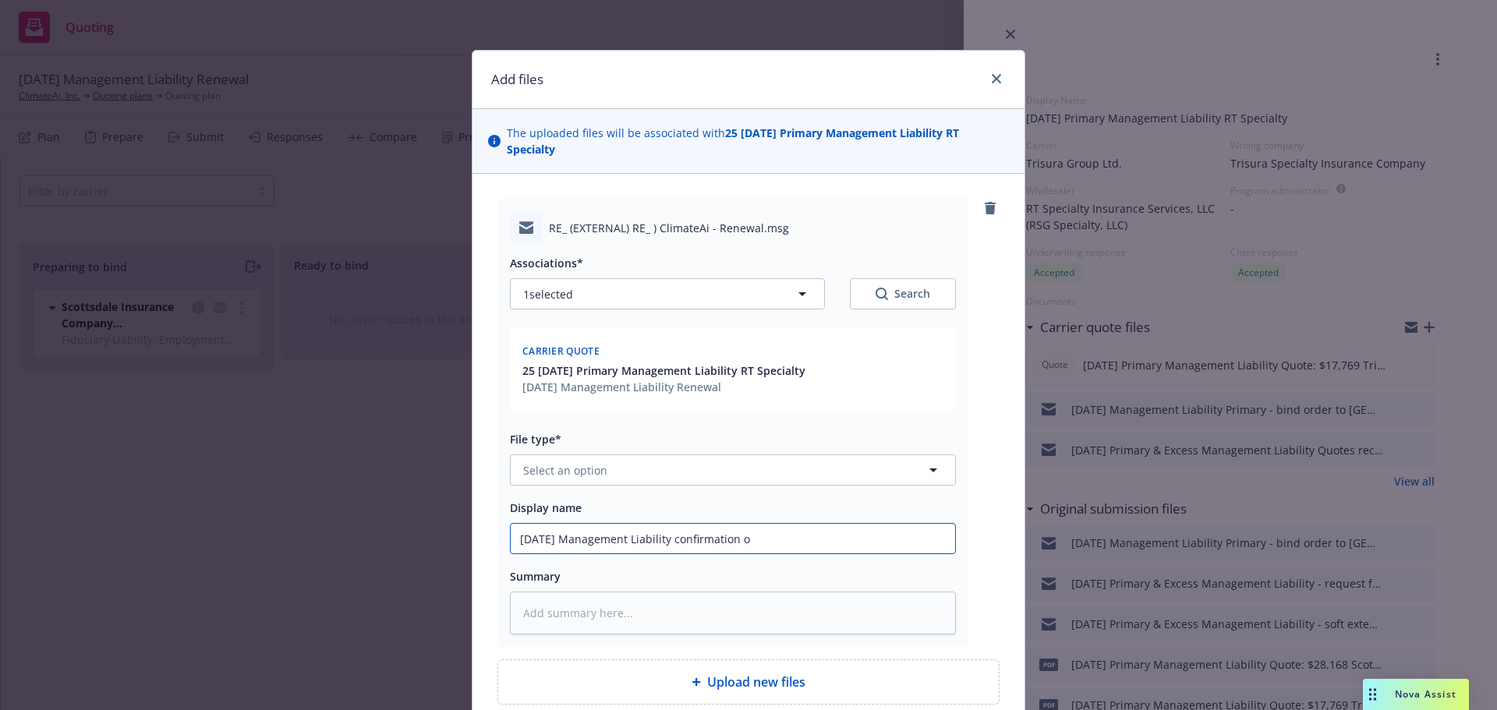
type input "9/13/2025 Management Liability confirmation of"
type textarea "x"
type input "9/13/2025 Management Liability confirmation of"
type textarea "x"
type input "9/13/2025 Management Liability confirmation of b"
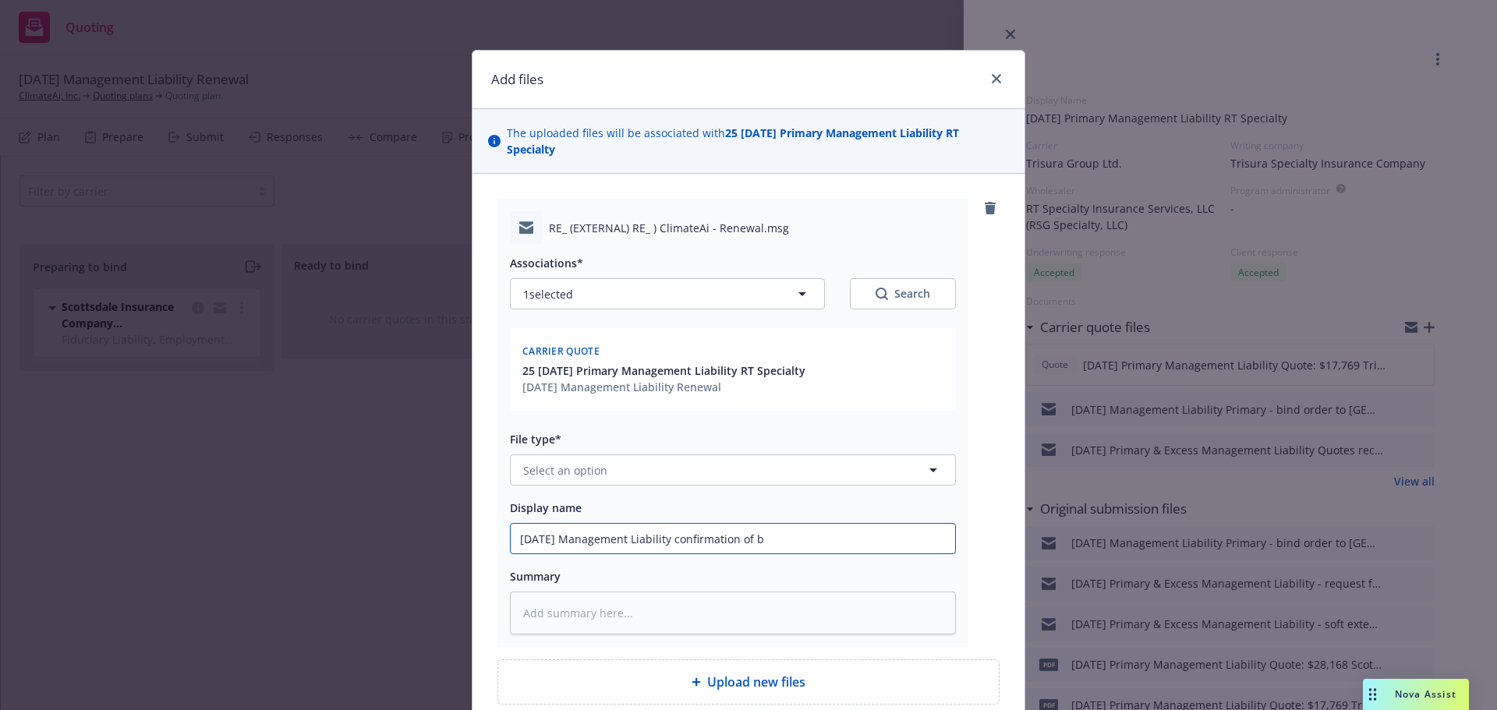
type textarea "x"
type input "9/13/2025 Management Liability confirmation of bi"
type textarea "x"
type input "9/13/2025 Management Liability confirmation of bin"
type textarea "x"
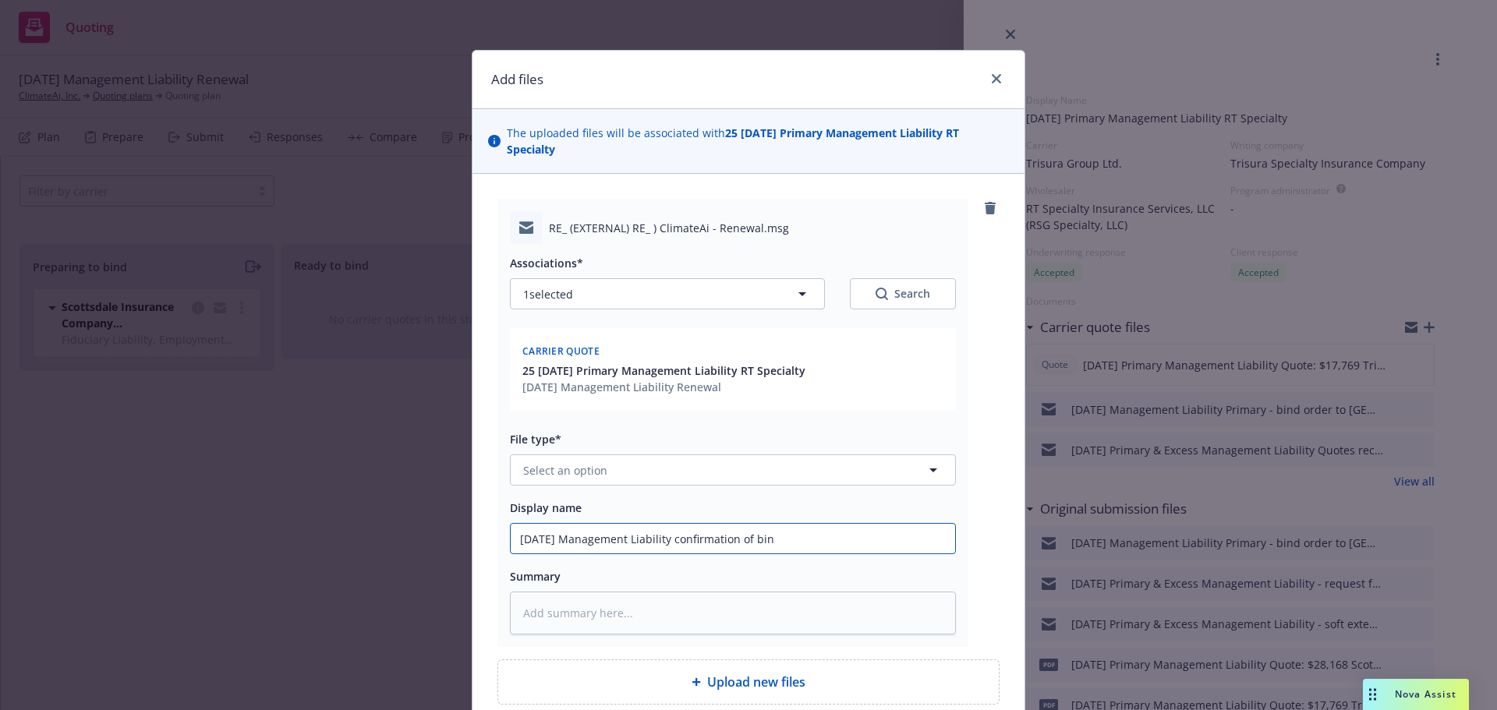
type input "9/13/2025 Management Liability confirmation of bin"
type textarea "x"
type input "9/13/2025 Management Liability confirmation of bin"
type textarea "x"
type input "9/13/2025 Management Liability confirmation of bind"
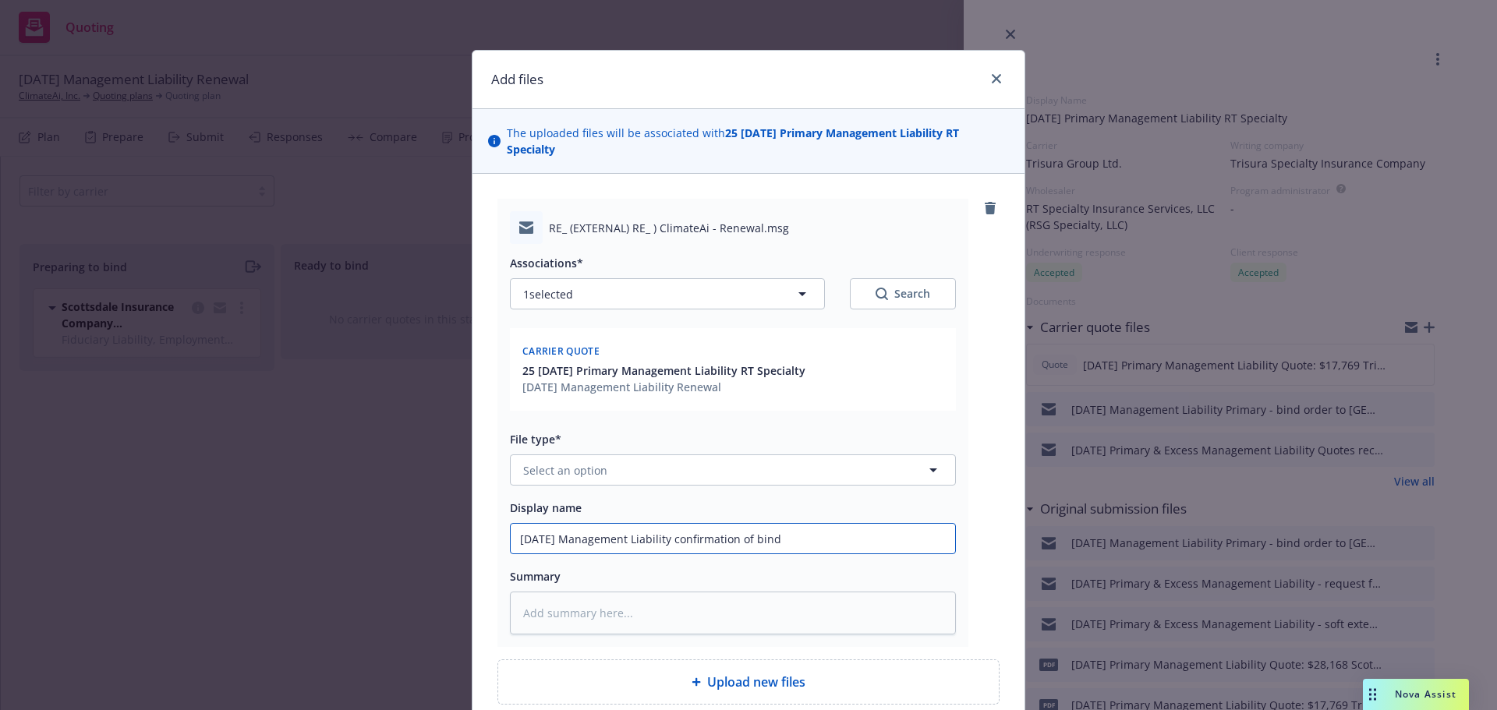
type textarea "x"
type input "9/13/2025 Management Liability confirmation of bind"
type textarea "x"
type input "9/13/2025 Management Liability confirmation of bind f"
type textarea "x"
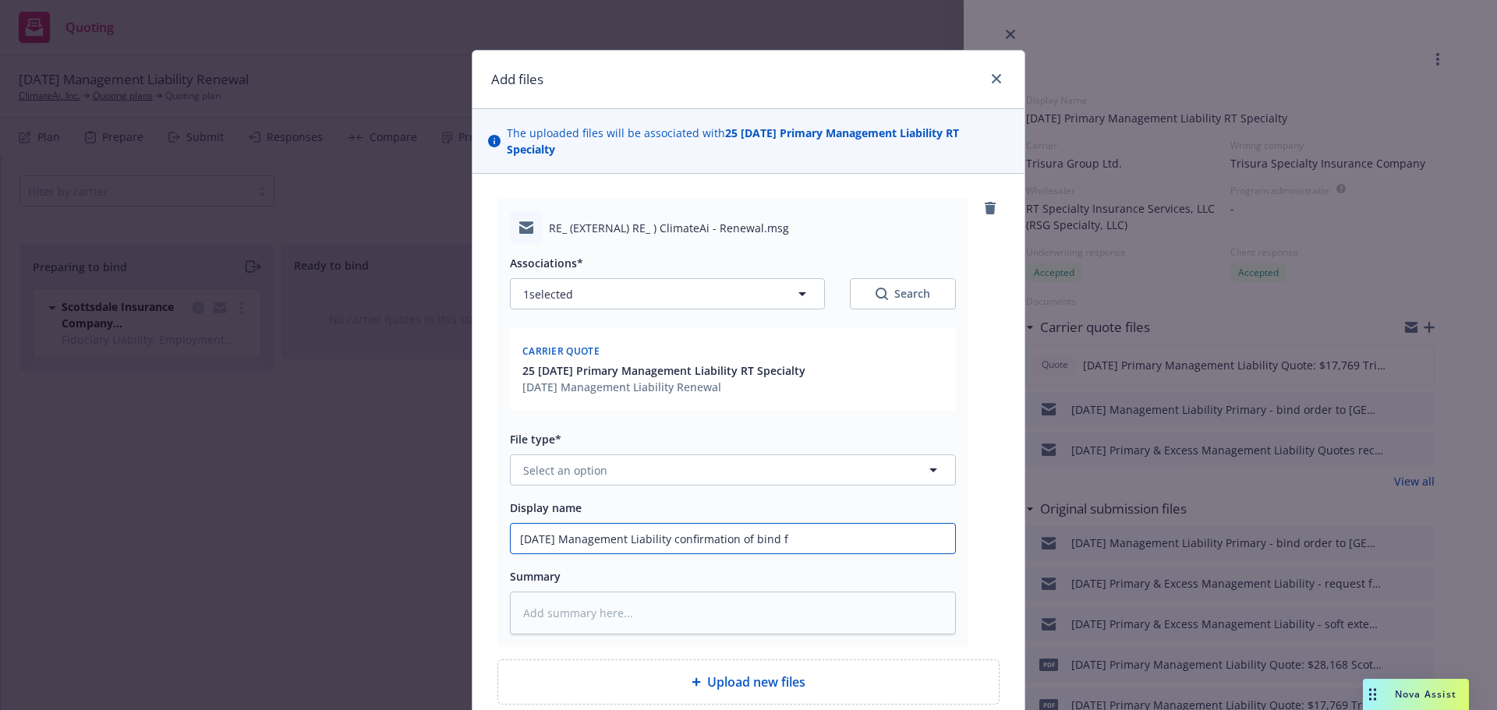
type input "9/13/2025 Management Liability confirmation of bind fr"
type textarea "x"
type input "9/13/2025 Management Liability confirmation of bind fro"
type textarea "x"
type input "9/13/2025 Management Liability confirmation of bind from"
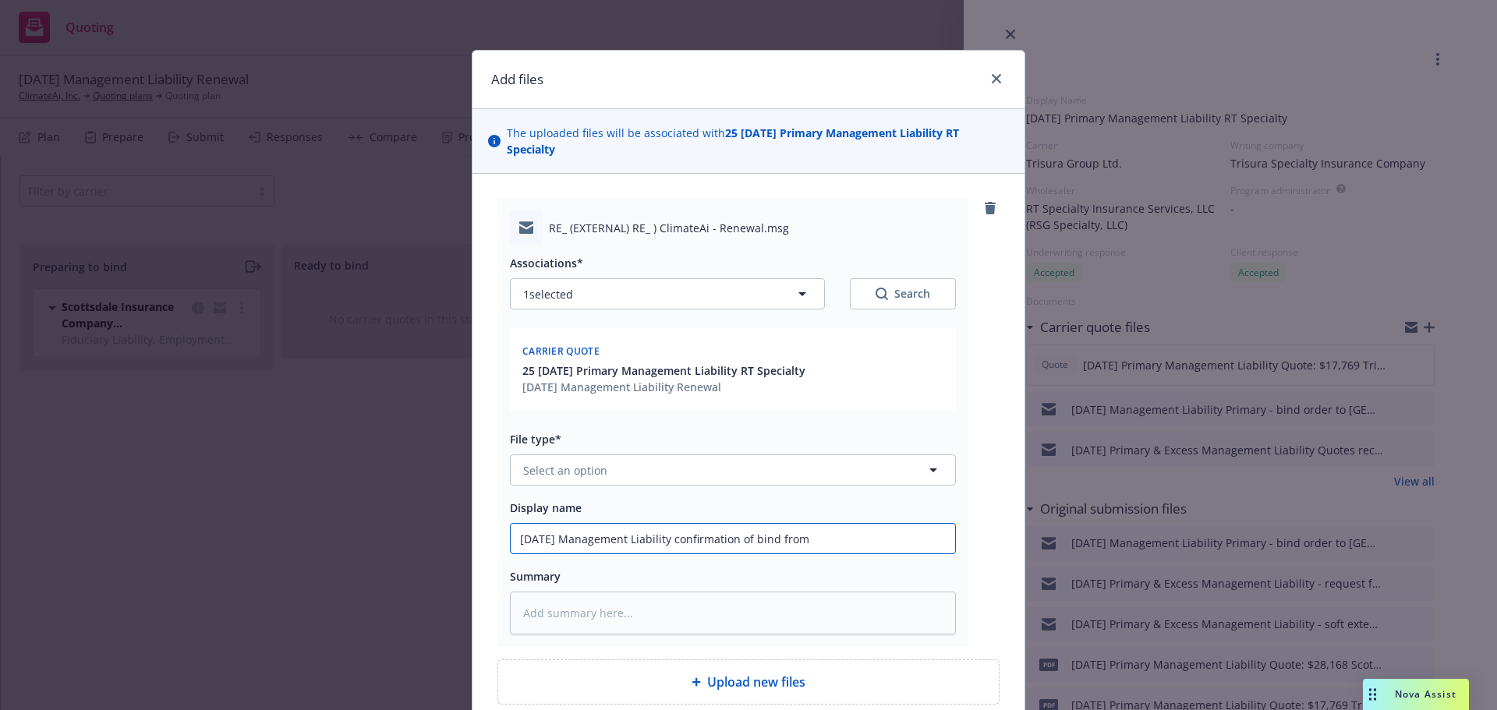
type textarea "x"
type input "9/13/2025 Management Liability confirmation of bind from"
type textarea "x"
type input "9/13/2025 Management Liability confirmation of bind from R"
type textarea "x"
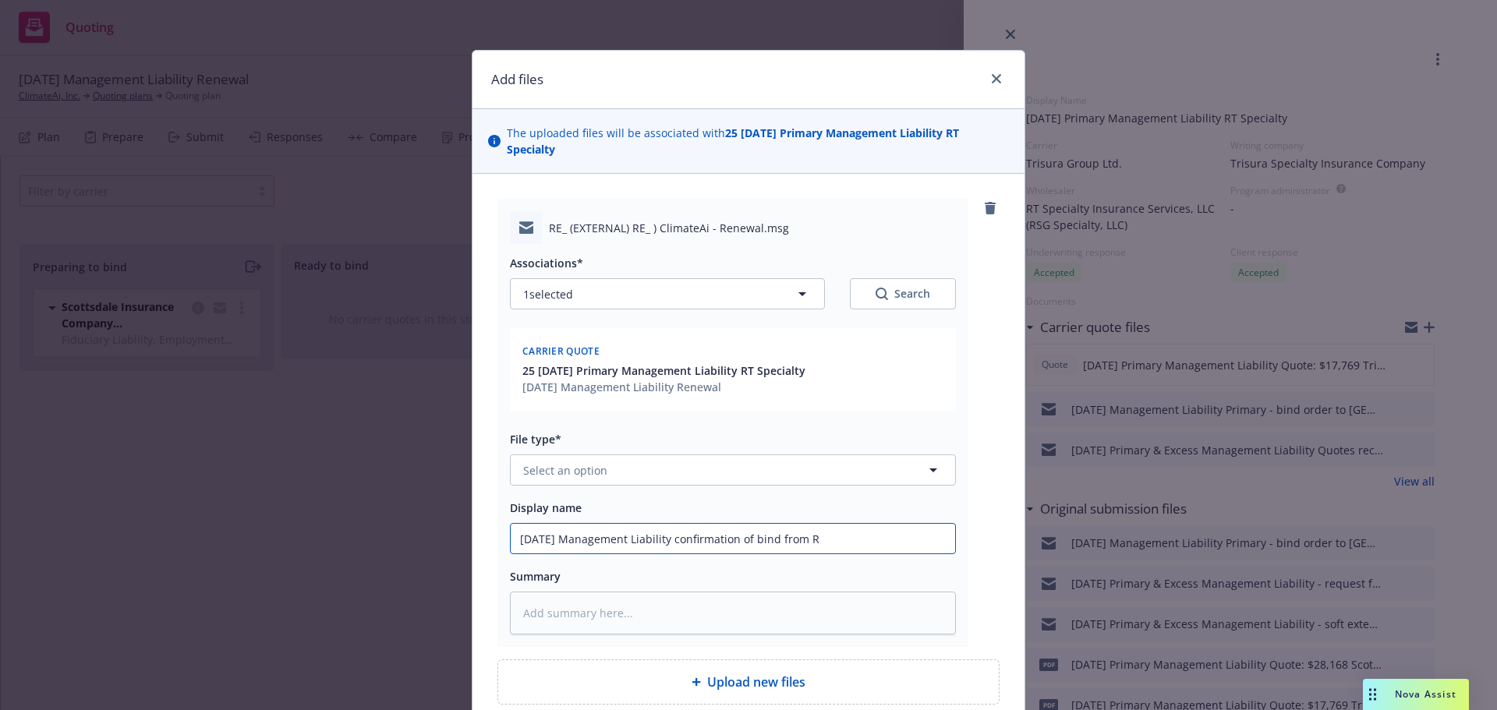
type input "9/13/2025 Management Liability confirmation of bind from RT"
type textarea "x"
type input "9/13/2025 Management Liability confirmation of bind from RT"
type textarea "x"
type input "9/13/2025 Management Liability confirmation of bind from RT S"
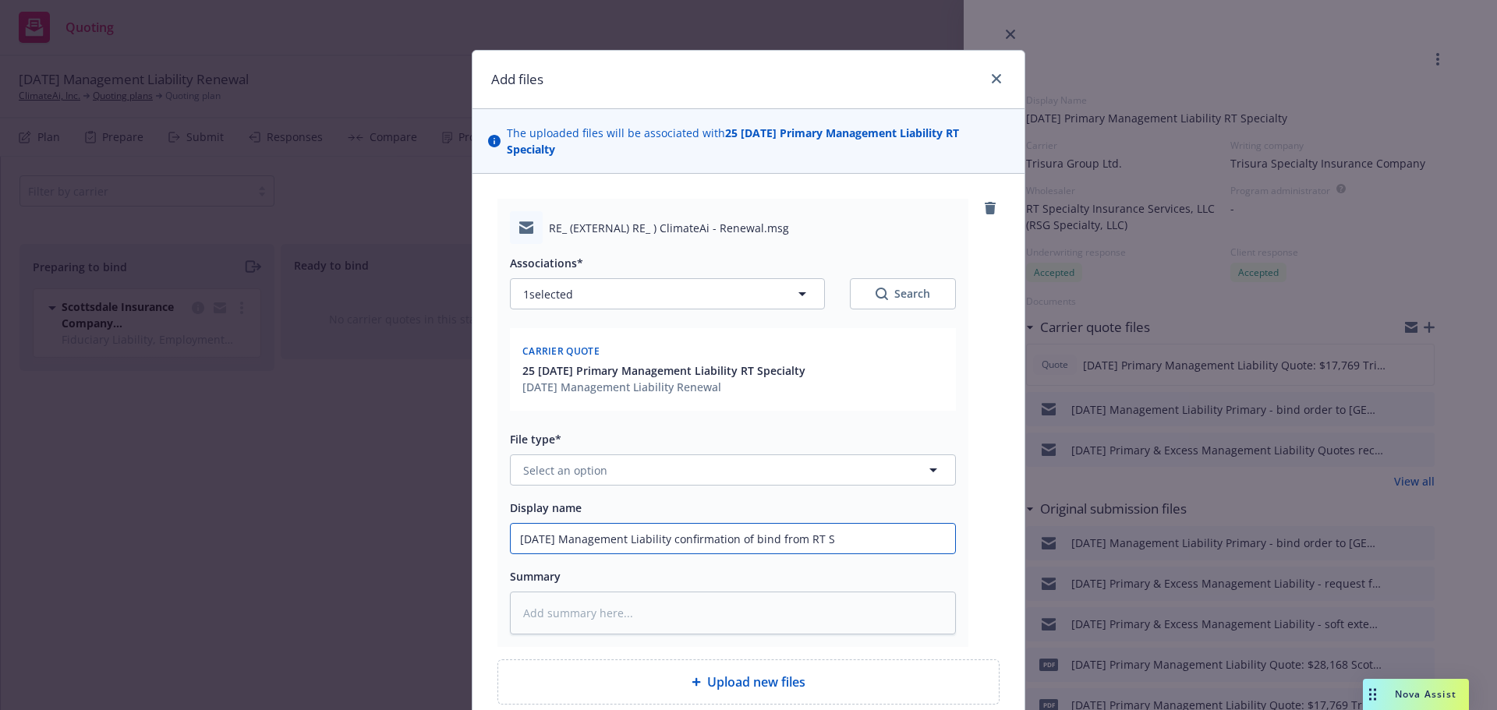
type textarea "x"
type input "9/13/2025 Management Liability confirmation of bind from RT Sp"
type textarea "x"
type input "9/13/2025 Management Liability confirmation of bind from RT Spe"
type textarea "x"
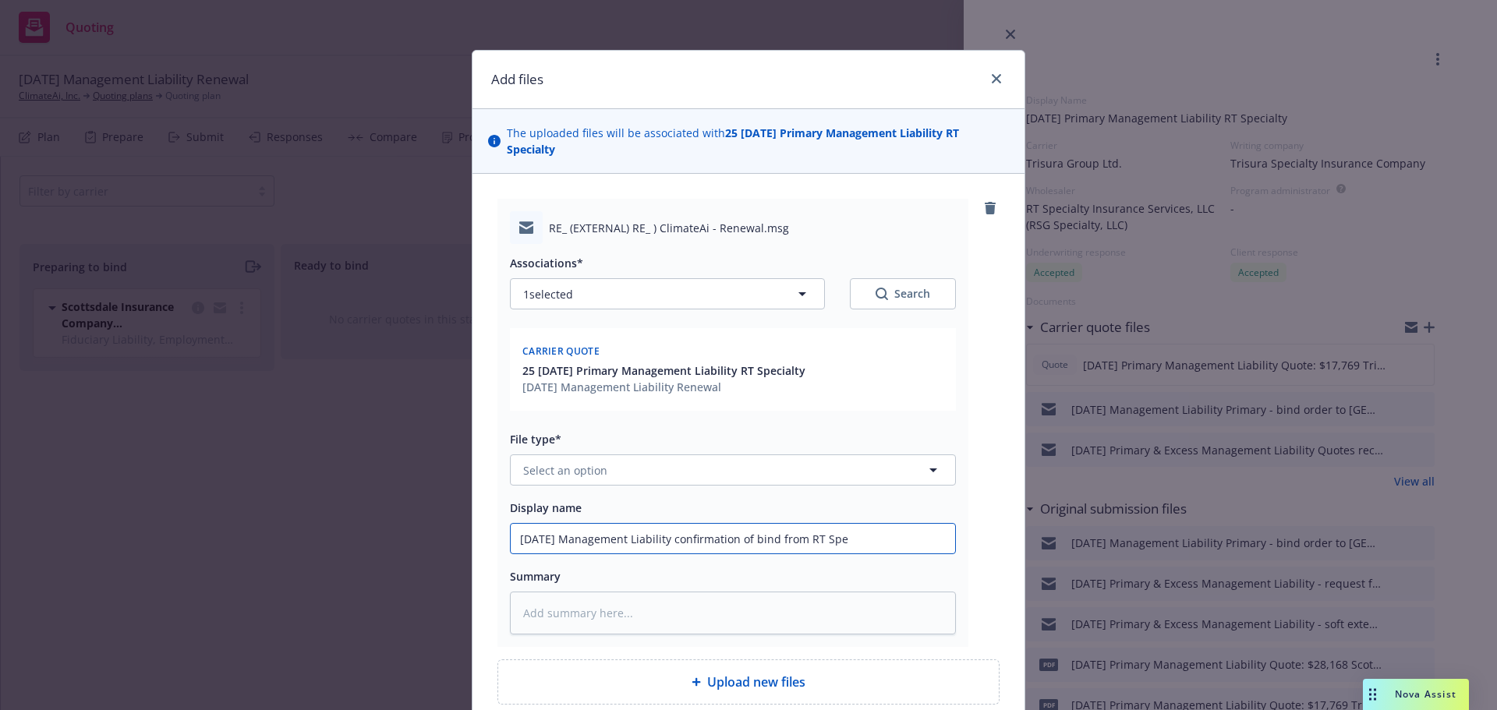
type input "9/13/2025 Management Liability confirmation of bind from RT Spec"
type textarea "x"
type input "9/13/2025 Management Liability confirmation of bind from RT Speci"
type textarea "x"
type input "9/13/2025 Management Liability confirmation of bind from RT Specia"
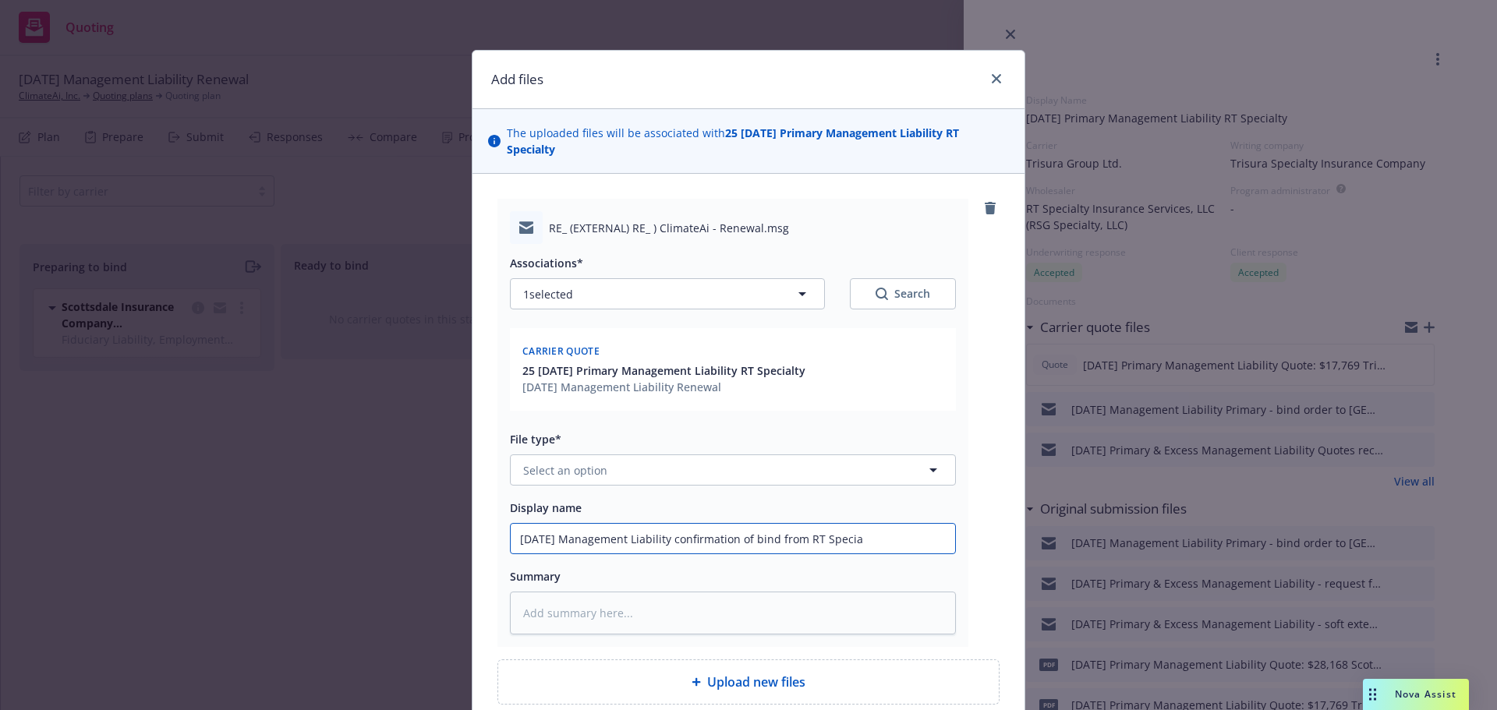
type textarea "x"
type input "9/13/2025 Management Liability confirmation of bind from RT Special"
type textarea "x"
type input "9/13/2025 Management Liability confirmation of bind from RT Specialt"
type textarea "x"
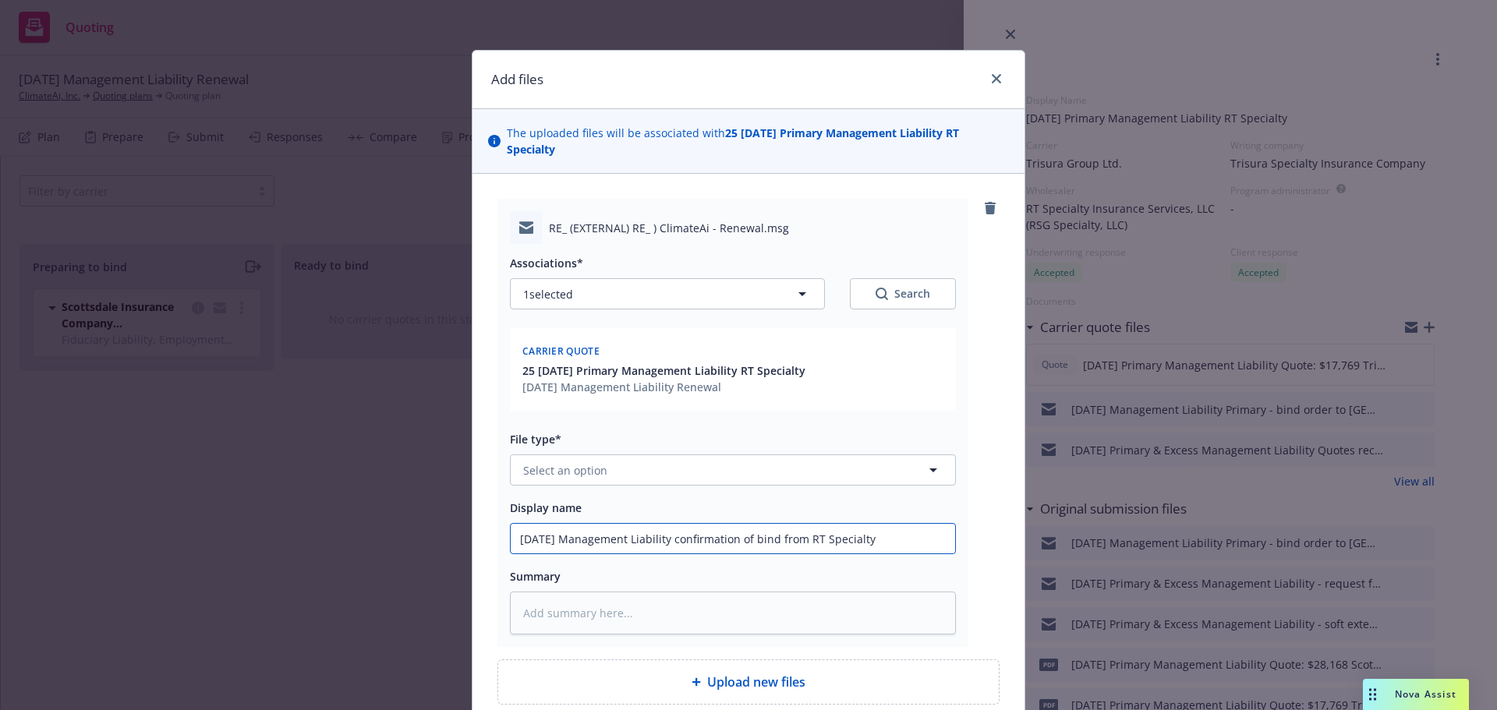
type input "9/13/2025 Management Liability confirmation of bind from RT Specialty"
click at [581, 466] on span "Select an option" at bounding box center [565, 470] width 84 height 16
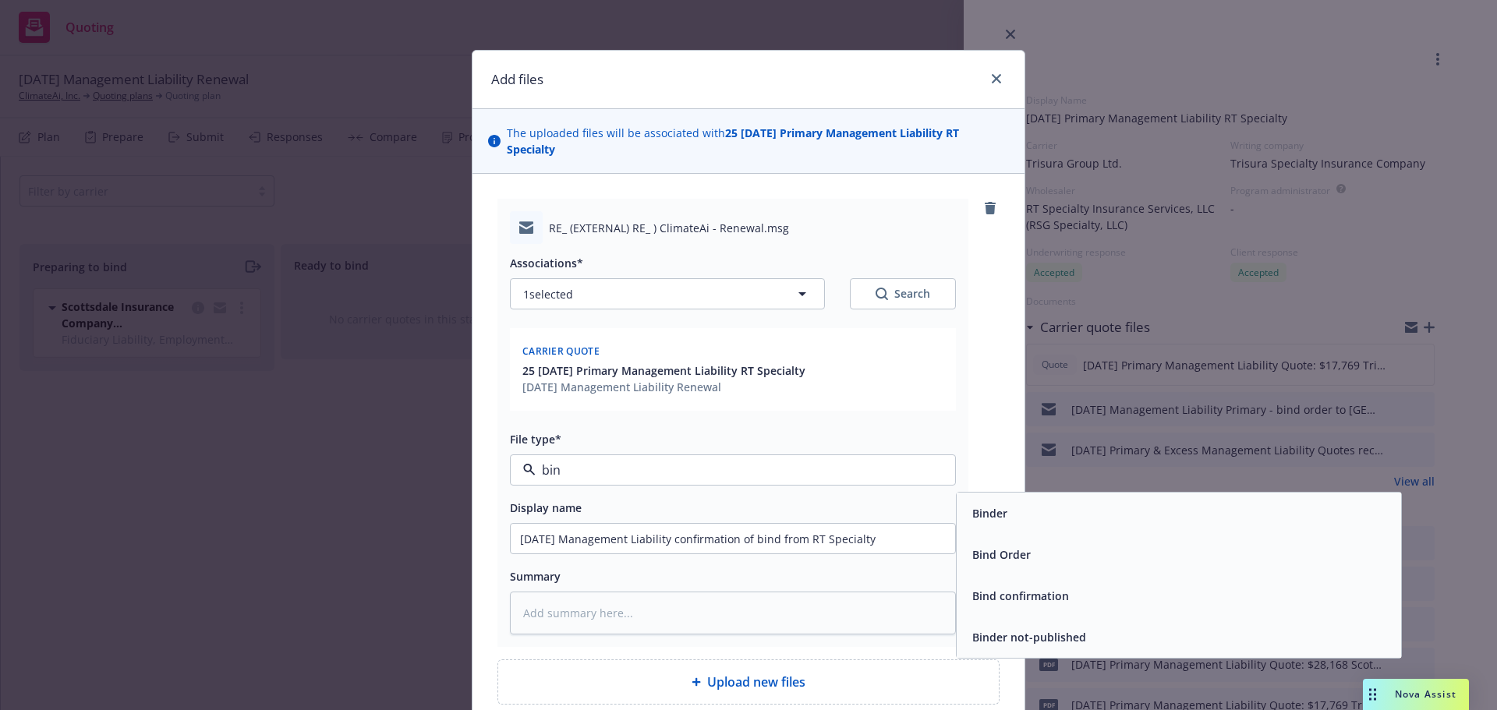
type input "bind"
click at [1061, 600] on span "Bind confirmation" at bounding box center [1020, 596] width 97 height 16
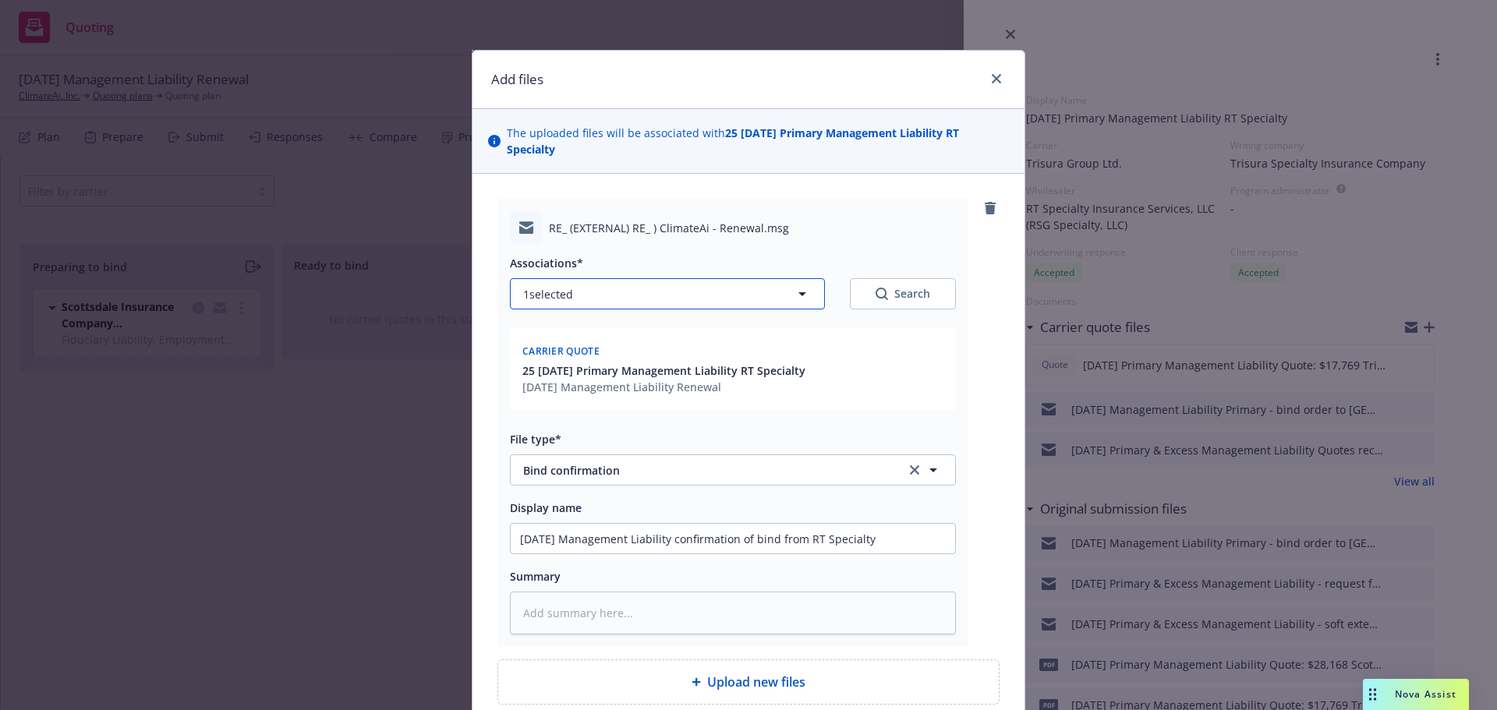
click at [793, 298] on icon "button" at bounding box center [802, 294] width 19 height 19
type textarea "x"
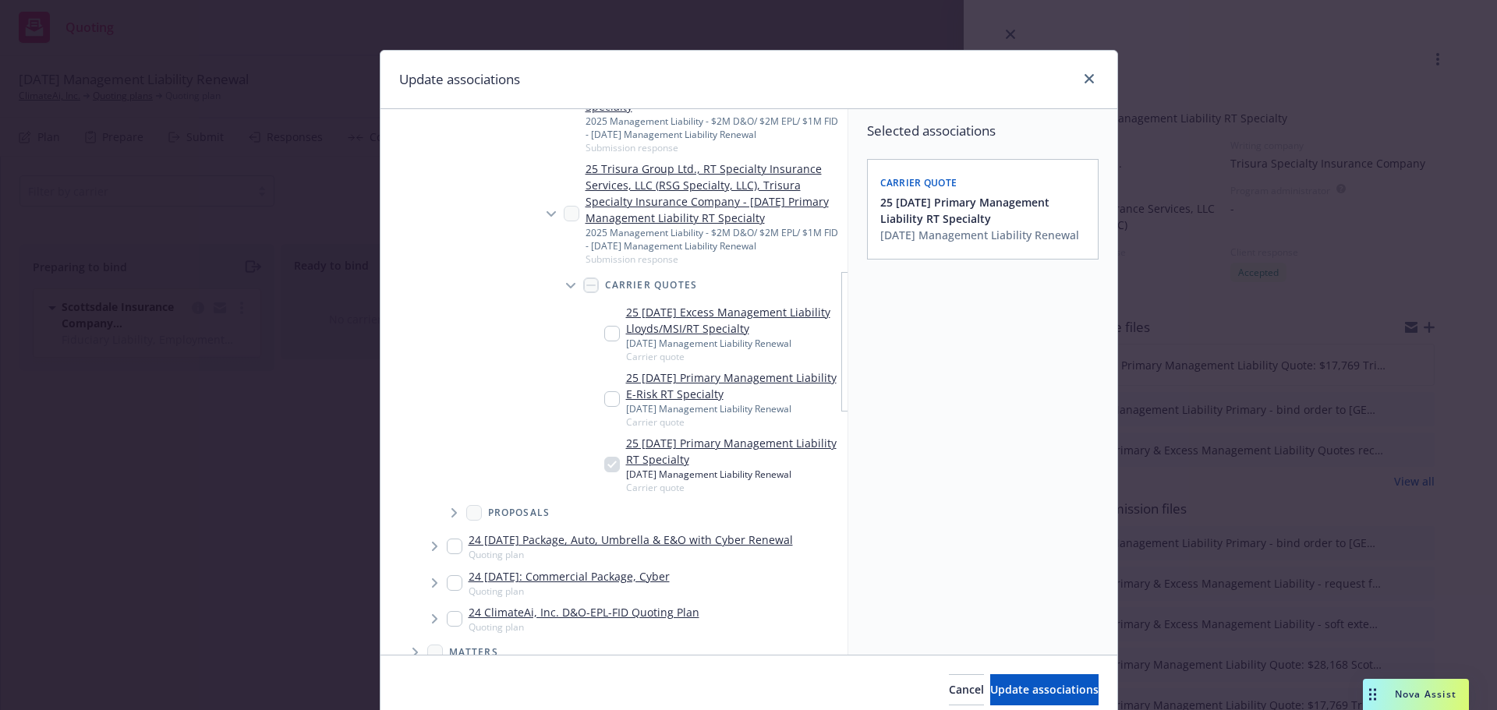
scroll to position [546, 0]
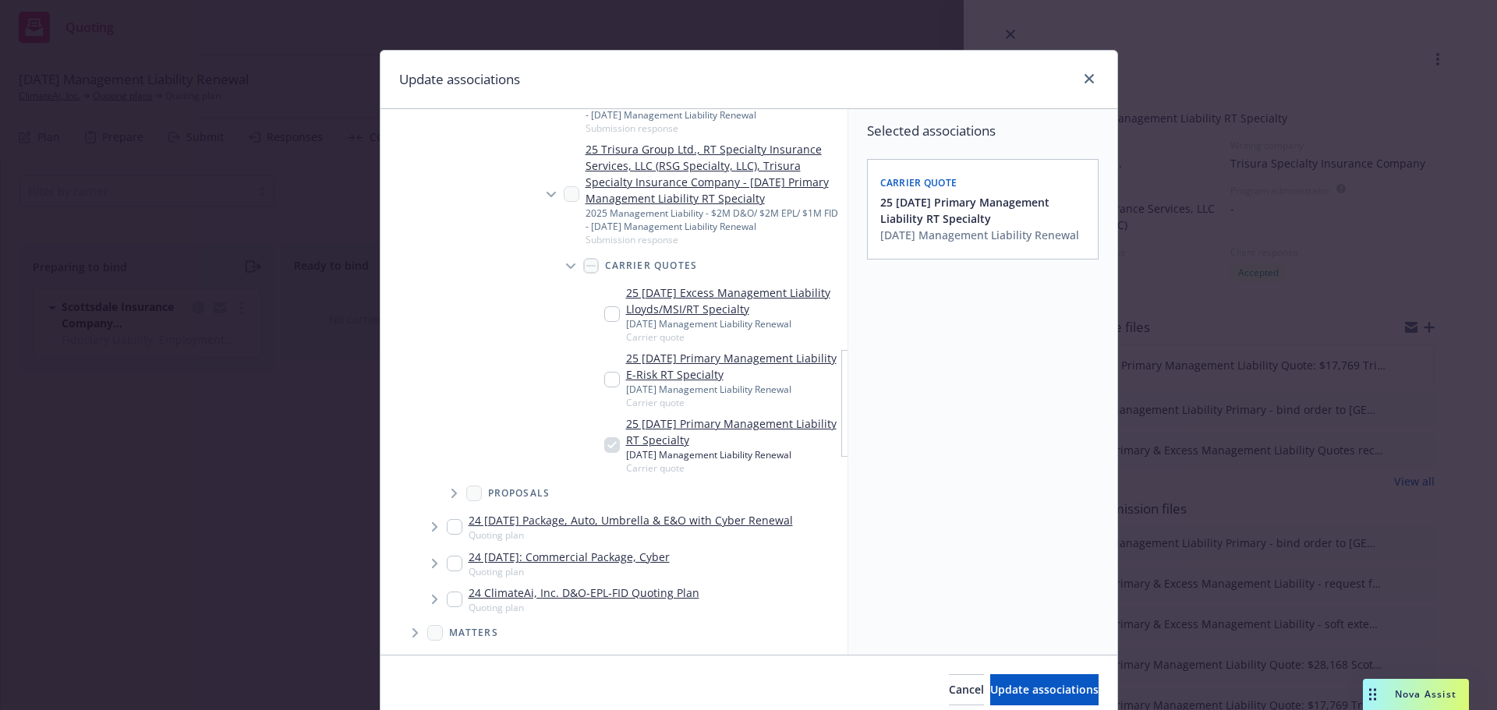
click at [607, 312] on input "Tree Example" at bounding box center [612, 314] width 16 height 16
checkbox input "true"
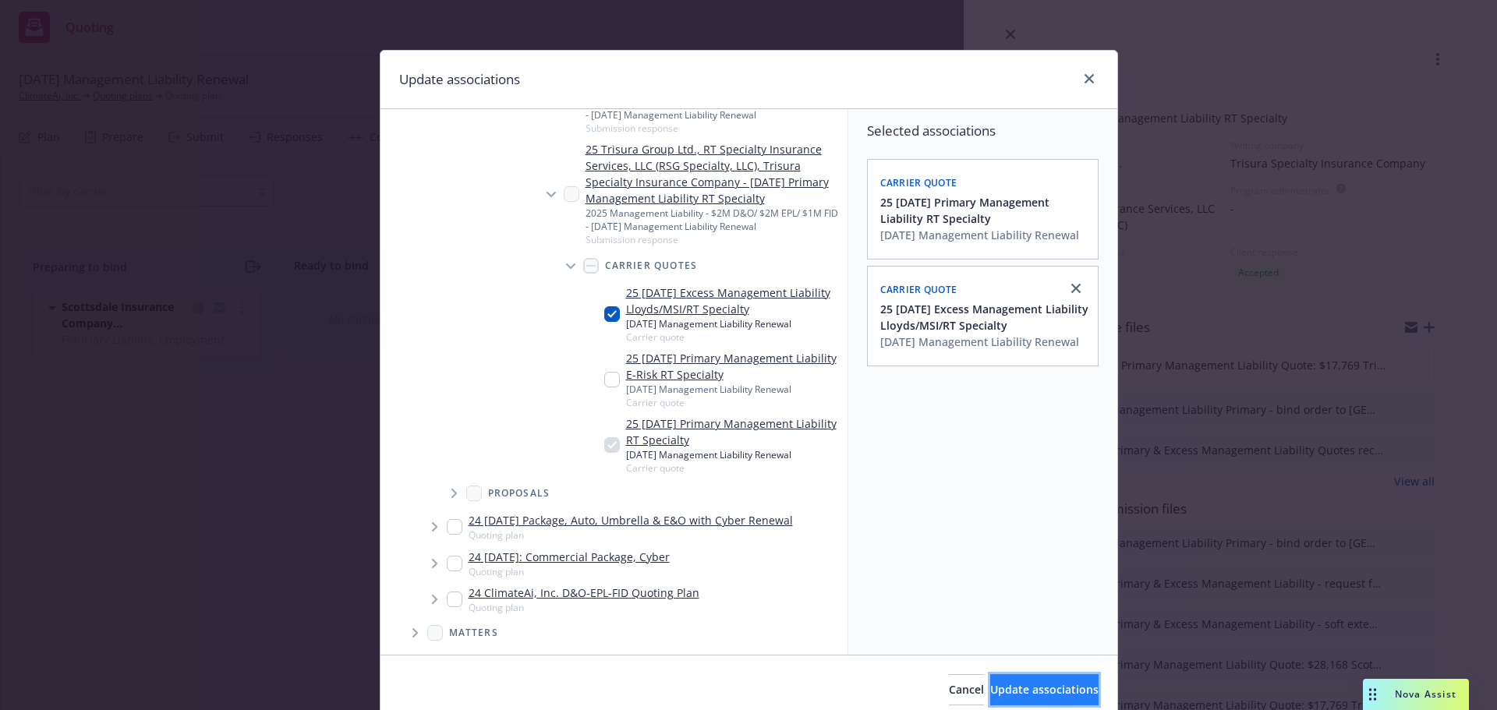
click at [991, 685] on span "Update associations" at bounding box center [1044, 689] width 108 height 15
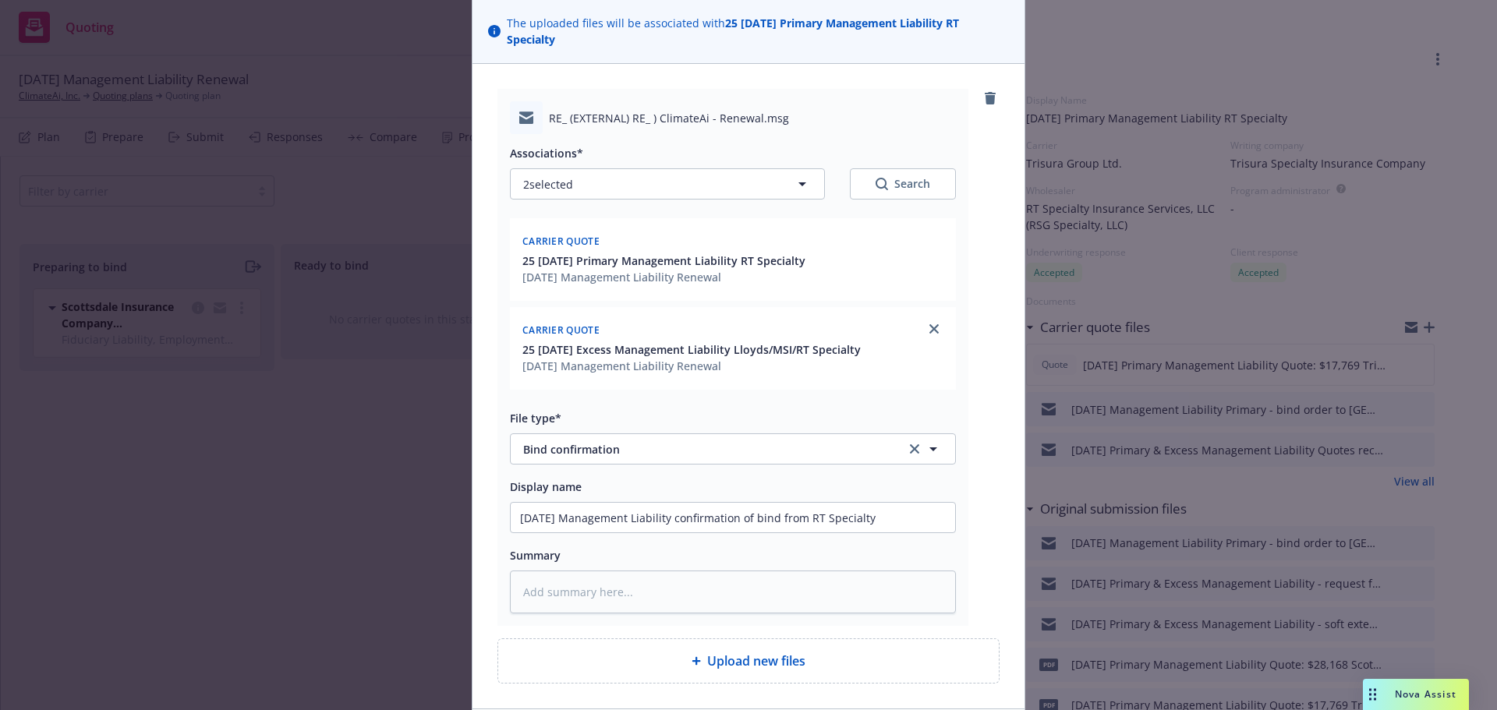
scroll to position [228, 0]
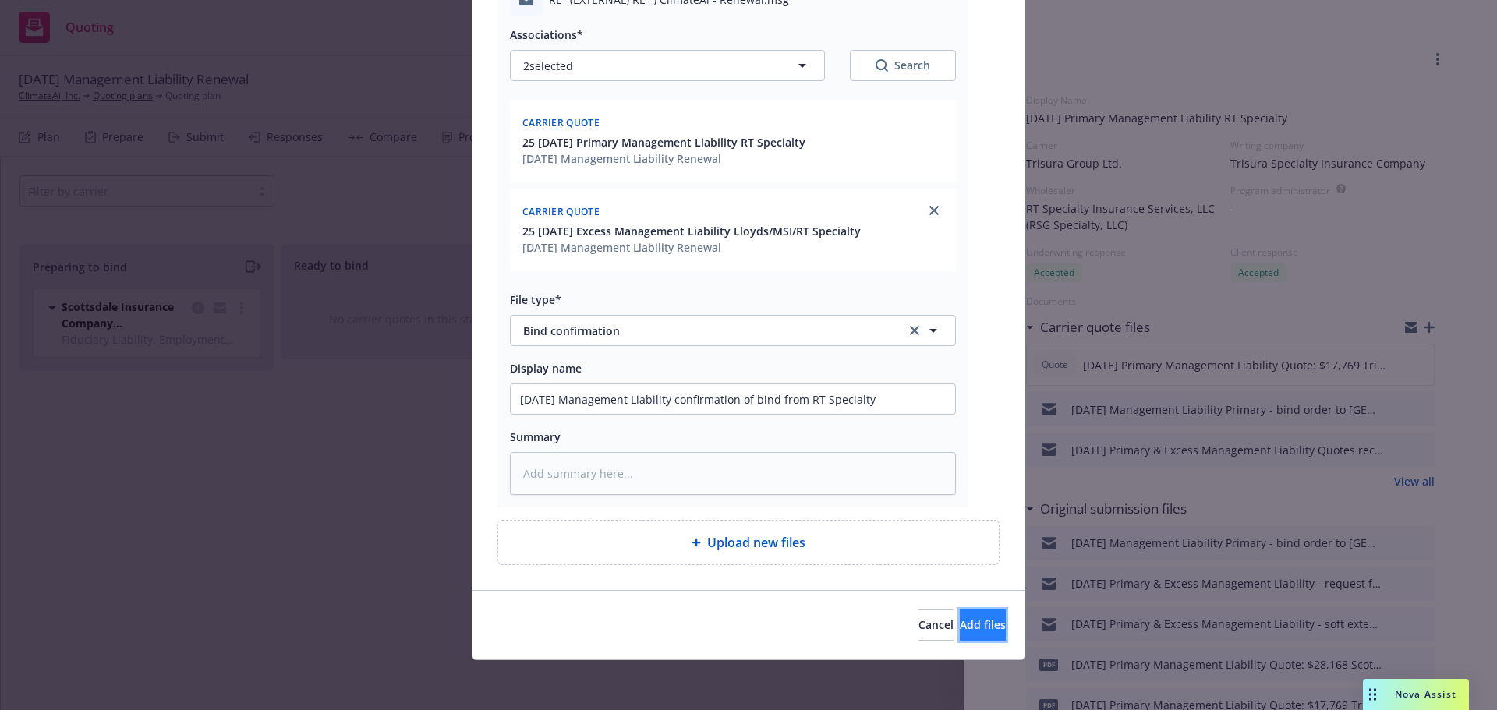
click at [965, 632] on span "Add files" at bounding box center [983, 625] width 46 height 15
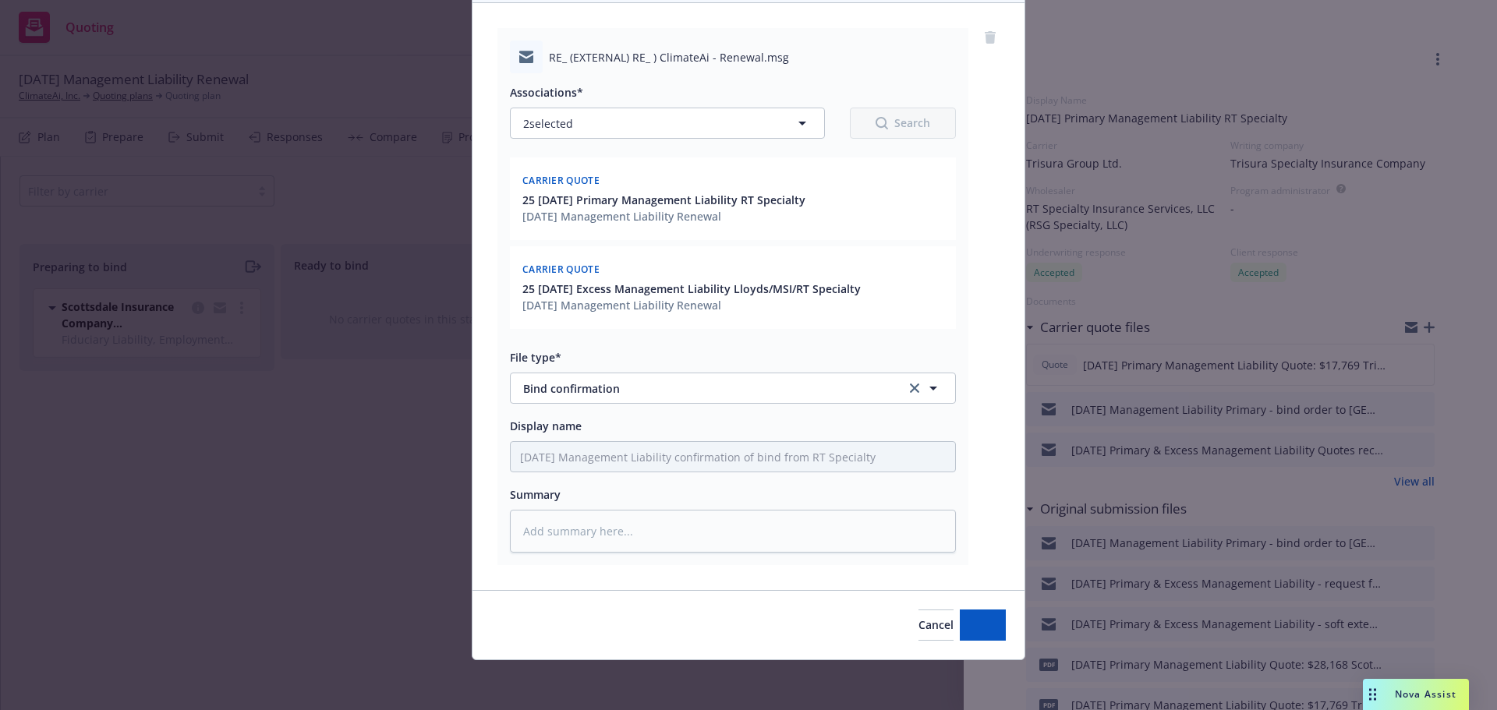
scroll to position [171, 0]
type textarea "x"
